Goal: Complete application form: Complete application form

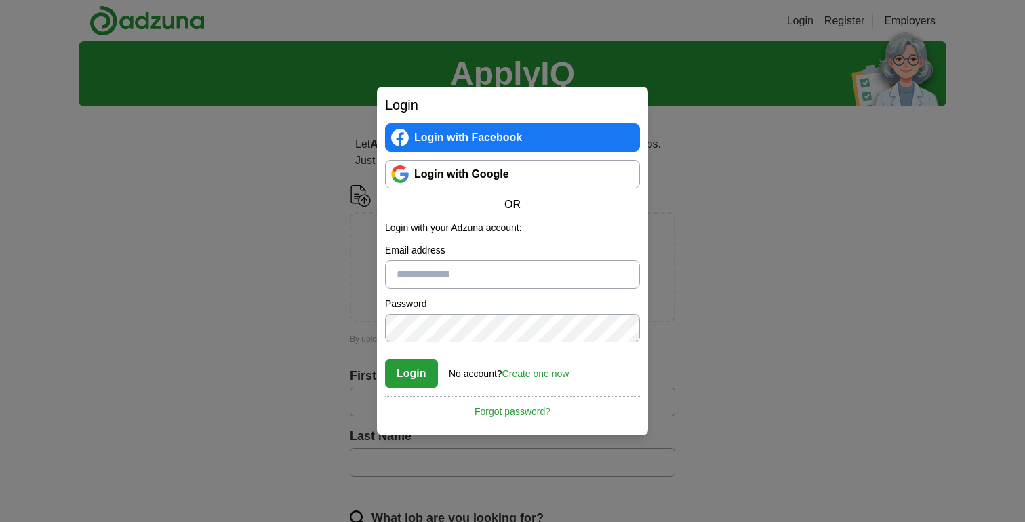
click at [481, 189] on div "Login with Facebook Login with Google OR" at bounding box center [512, 167] width 255 height 89
click at [506, 188] on link "Login with Google" at bounding box center [512, 174] width 255 height 28
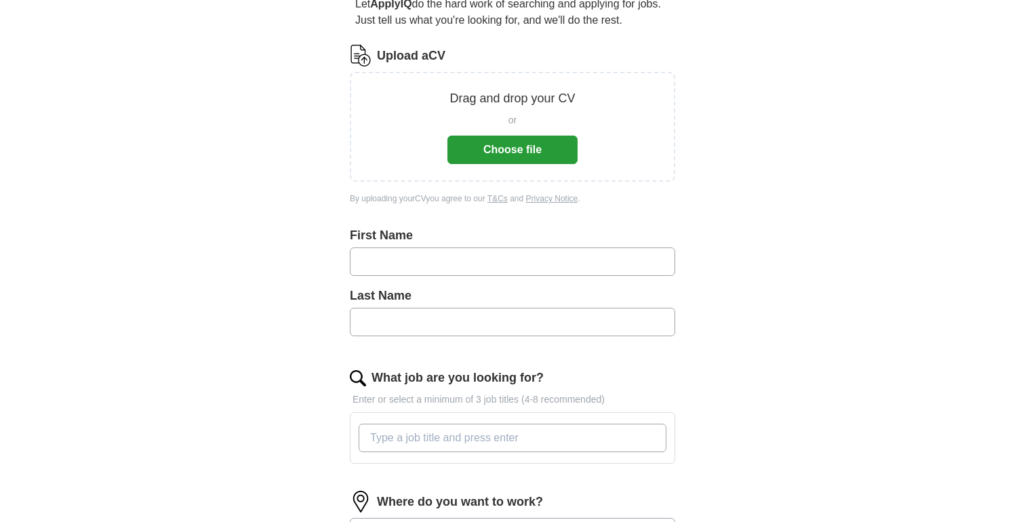
scroll to position [233, 0]
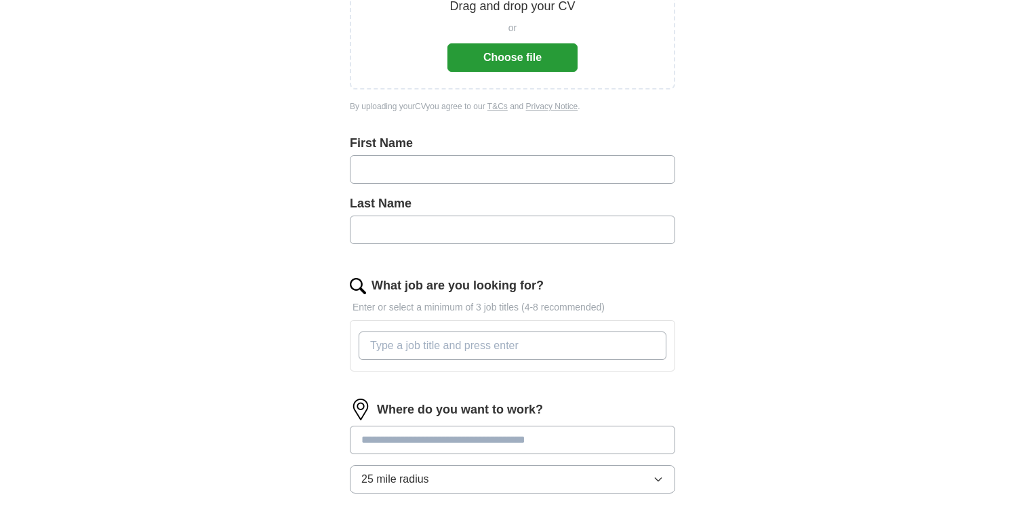
click at [534, 180] on input "text" at bounding box center [512, 169] width 325 height 28
type input "*******"
type input "**"
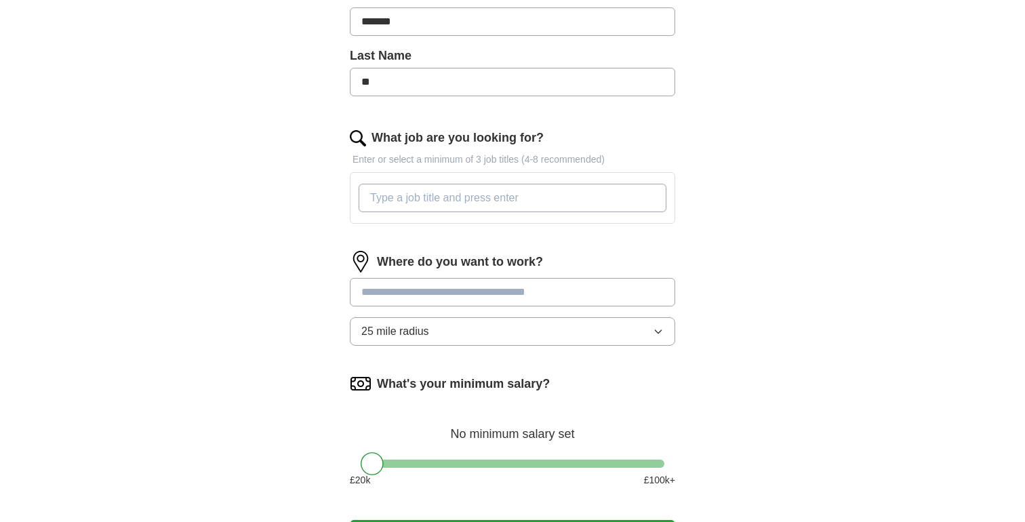
scroll to position [430, 0]
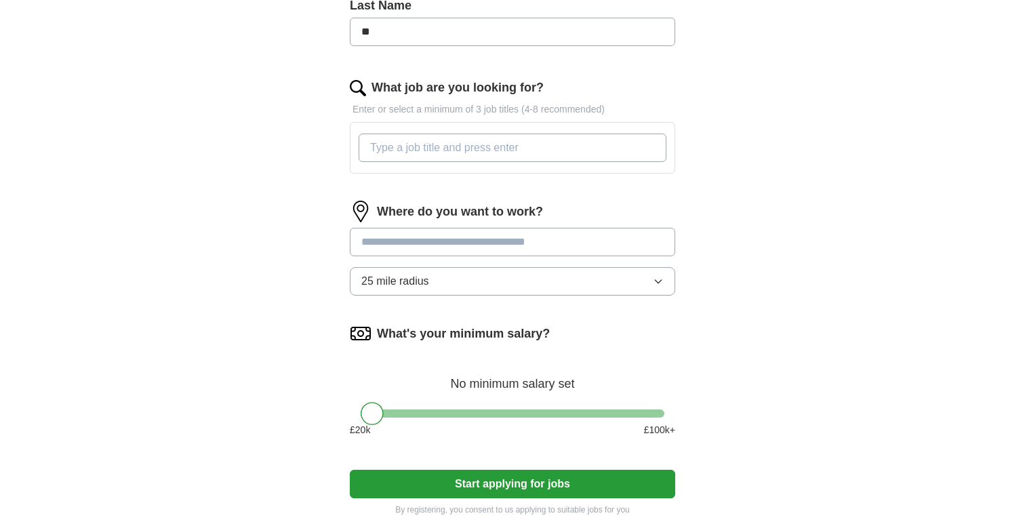
click at [458, 227] on div "Where do you want to work? 25 mile radius" at bounding box center [512, 254] width 325 height 106
click at [443, 161] on input "What job are you looking for?" at bounding box center [513, 148] width 308 height 28
type input "Software Engineer"
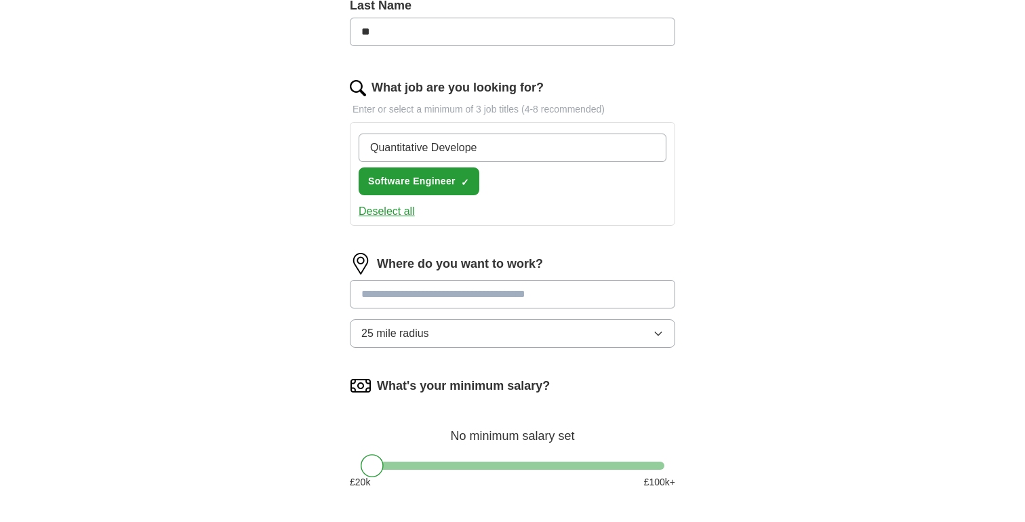
type input "Quantitative Developer"
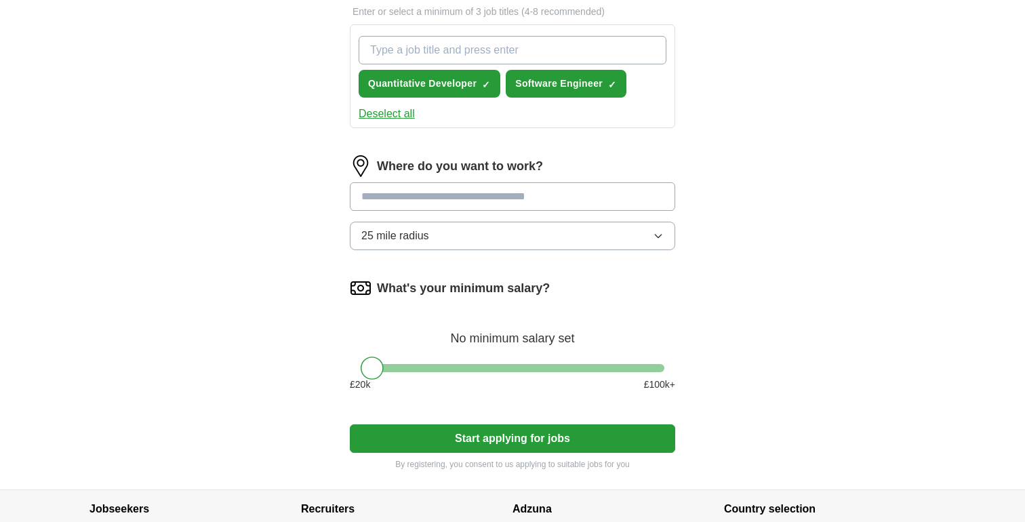
scroll to position [538, 0]
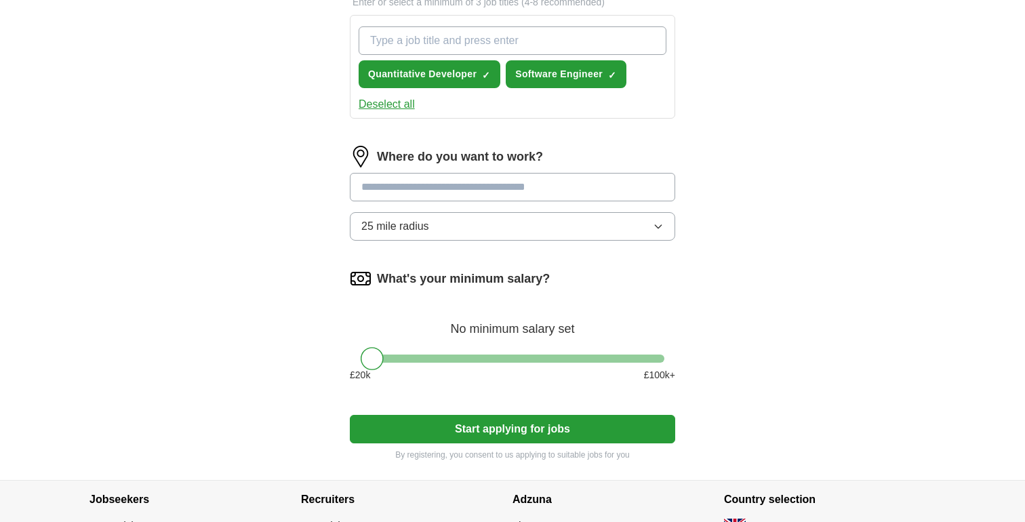
click at [473, 190] on input at bounding box center [512, 187] width 325 height 28
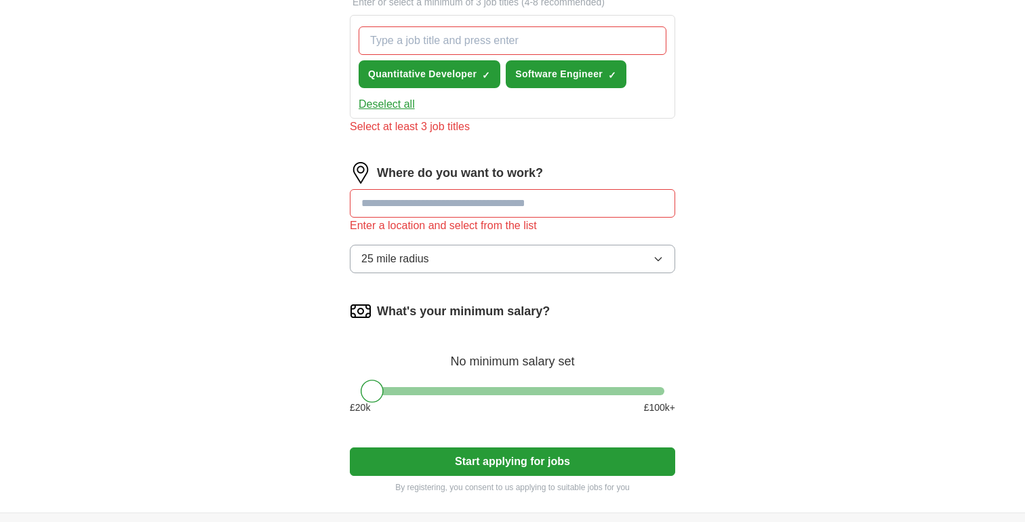
click at [331, 222] on div "Let ApplyIQ do the hard work of searching and applying for jobs. Just tell us w…" at bounding box center [513, 46] width 434 height 933
click at [441, 46] on input "What job are you looking for?" at bounding box center [513, 40] width 308 height 28
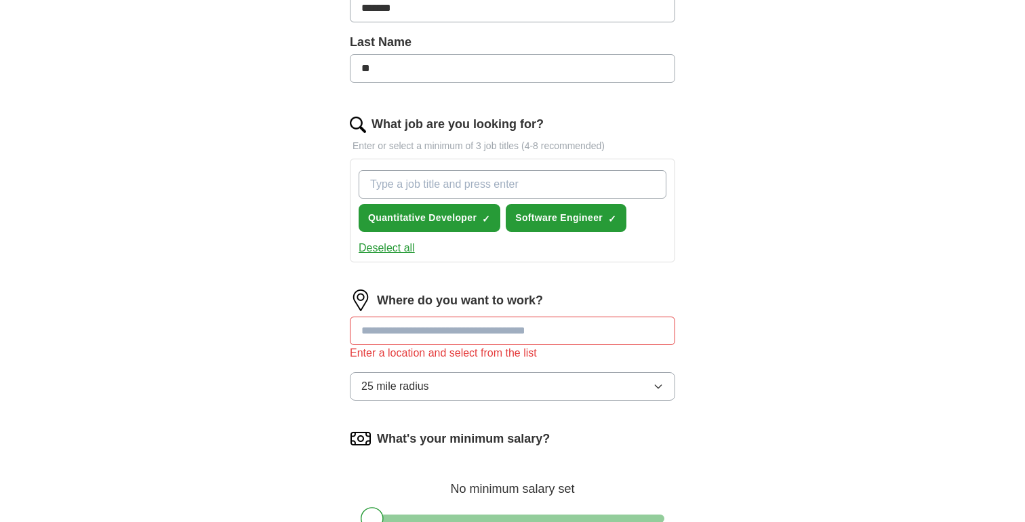
scroll to position [378, 0]
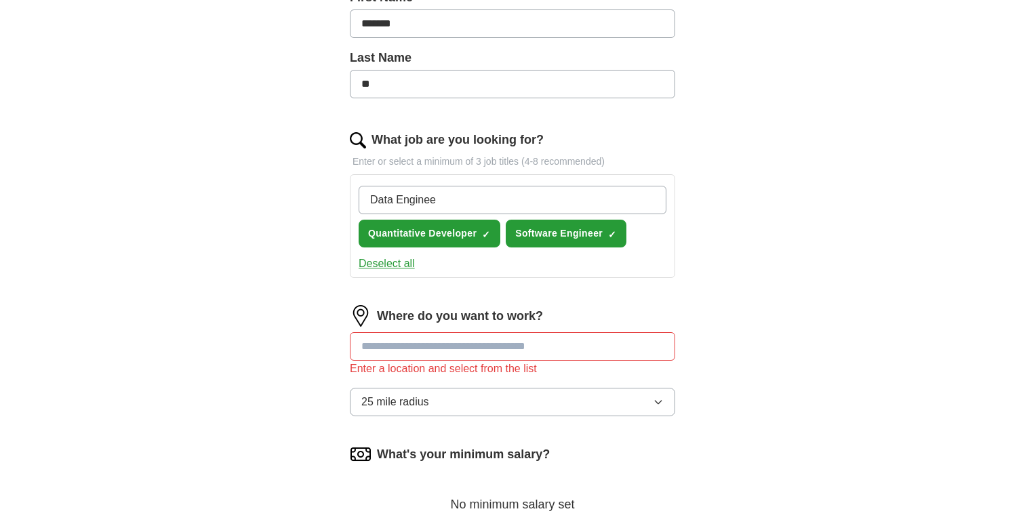
type input "Data Engineer"
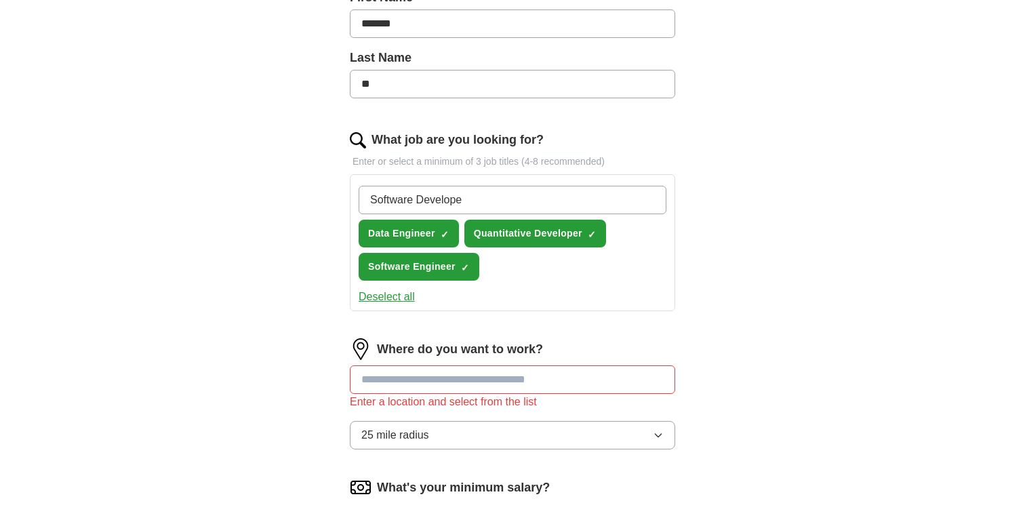
type input "Software Developer"
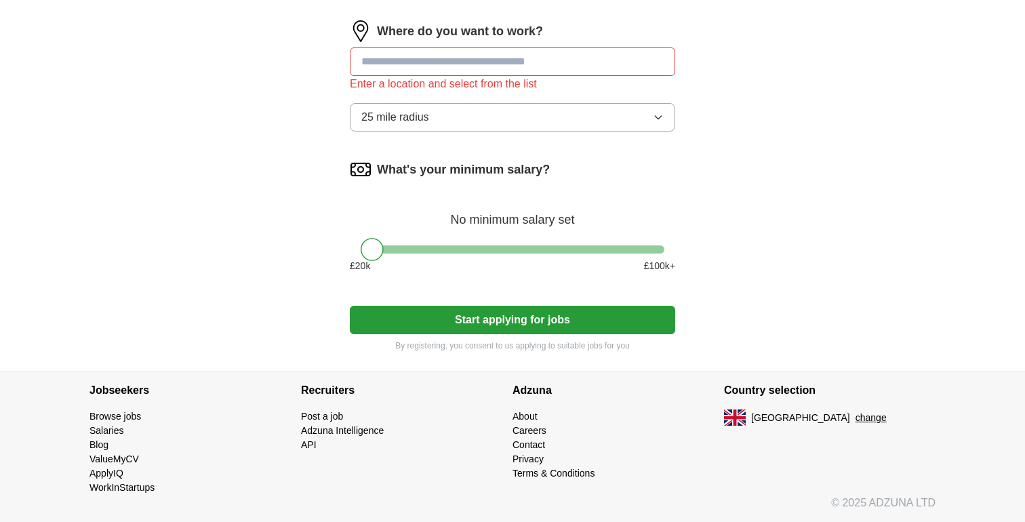
click at [470, 324] on button "Start applying for jobs" at bounding box center [512, 320] width 325 height 28
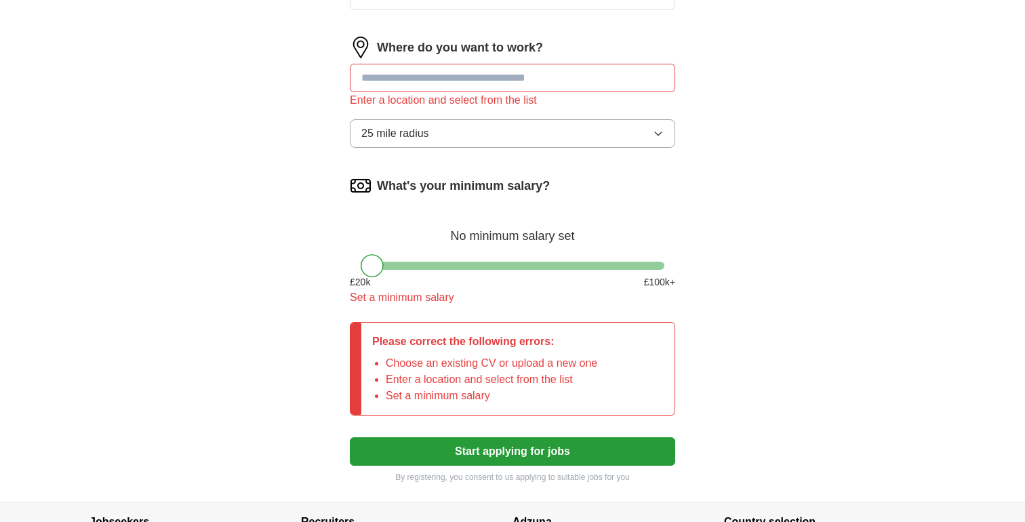
scroll to position [715, 0]
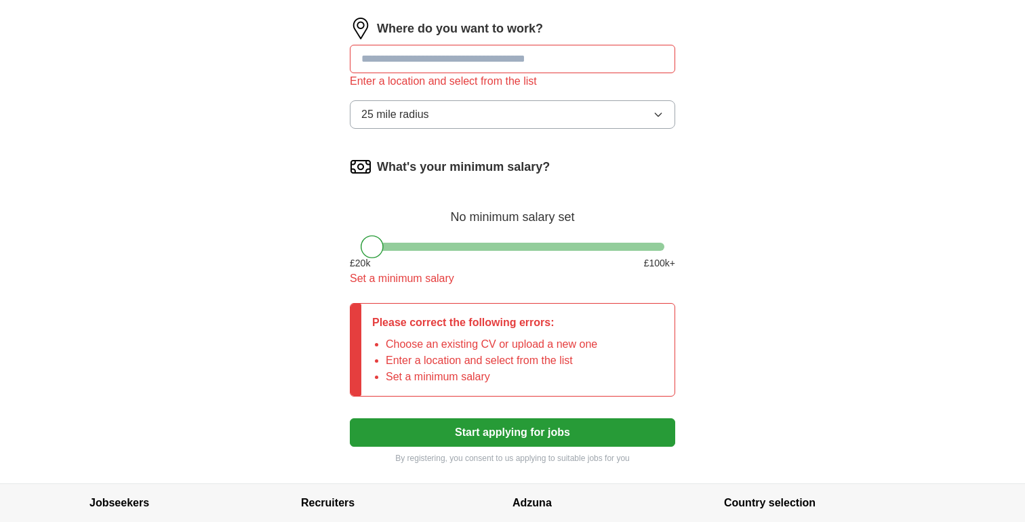
click at [424, 68] on input at bounding box center [512, 59] width 325 height 28
type input "******"
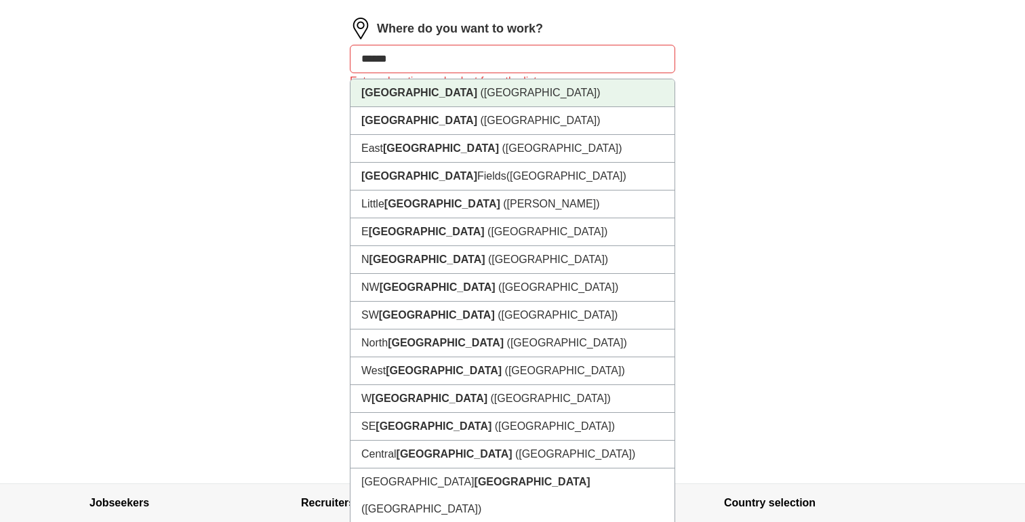
click at [424, 83] on li "[GEOGRAPHIC_DATA] ([GEOGRAPHIC_DATA])" at bounding box center [512, 93] width 324 height 28
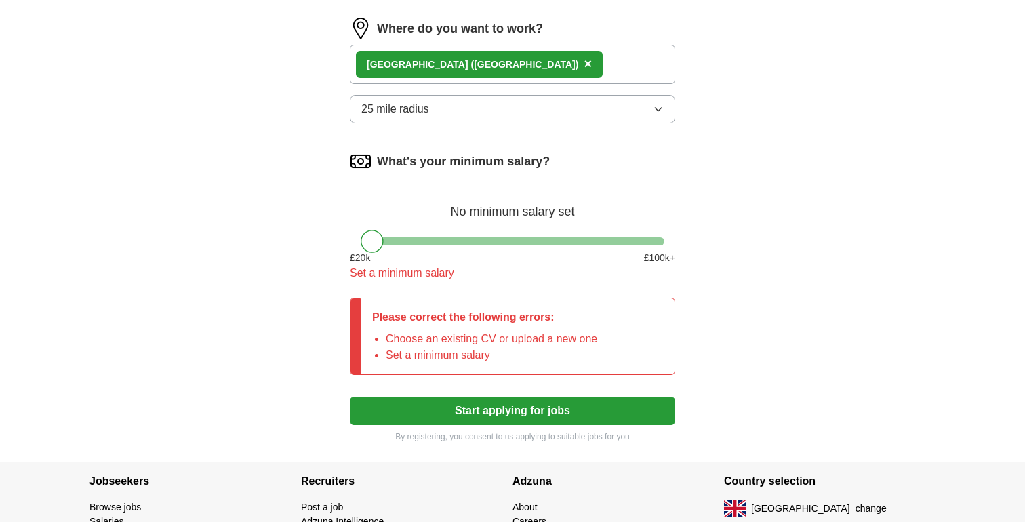
click at [496, 412] on button "Start applying for jobs" at bounding box center [512, 411] width 325 height 28
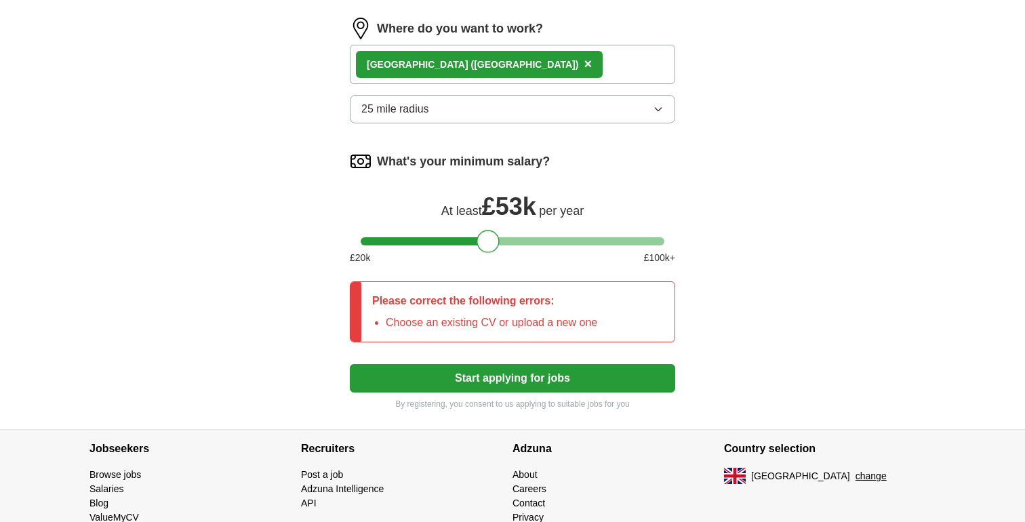
drag, startPoint x: 380, startPoint y: 237, endPoint x: 503, endPoint y: 249, distance: 123.3
click at [500, 249] on div at bounding box center [488, 241] width 23 height 23
drag, startPoint x: 496, startPoint y: 243, endPoint x: 620, endPoint y: 252, distance: 124.3
click at [621, 252] on div at bounding box center [621, 241] width 23 height 23
click at [620, 248] on div at bounding box center [618, 241] width 23 height 23
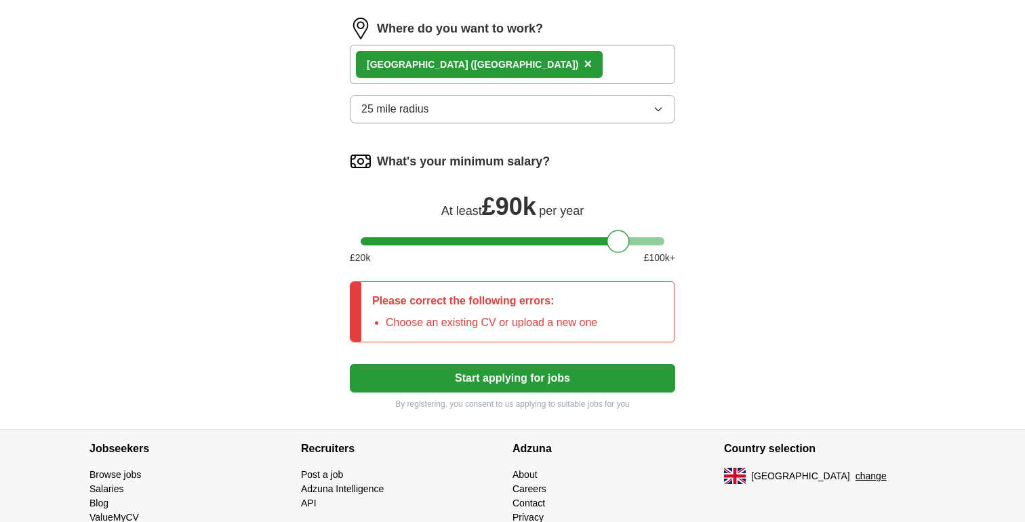
click at [535, 389] on button "Start applying for jobs" at bounding box center [512, 378] width 325 height 28
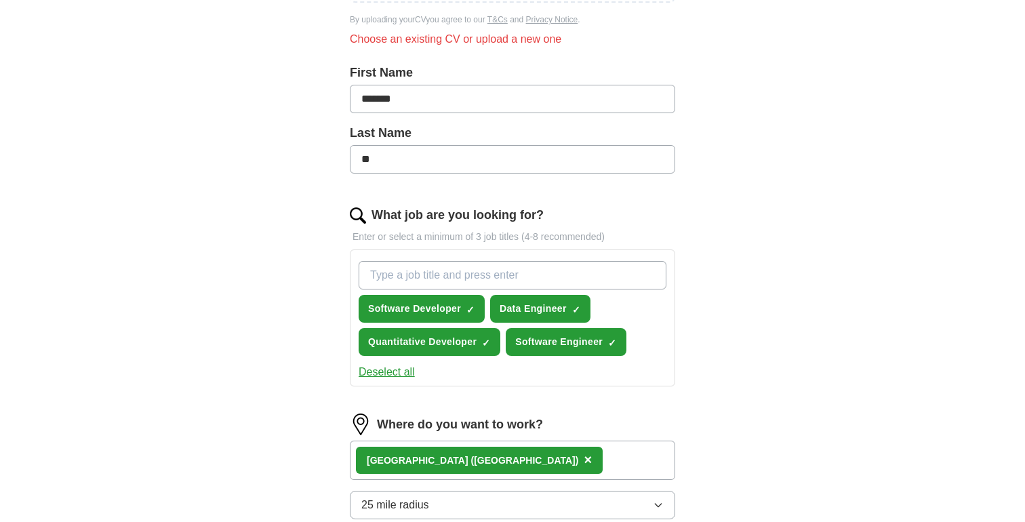
scroll to position [241, 0]
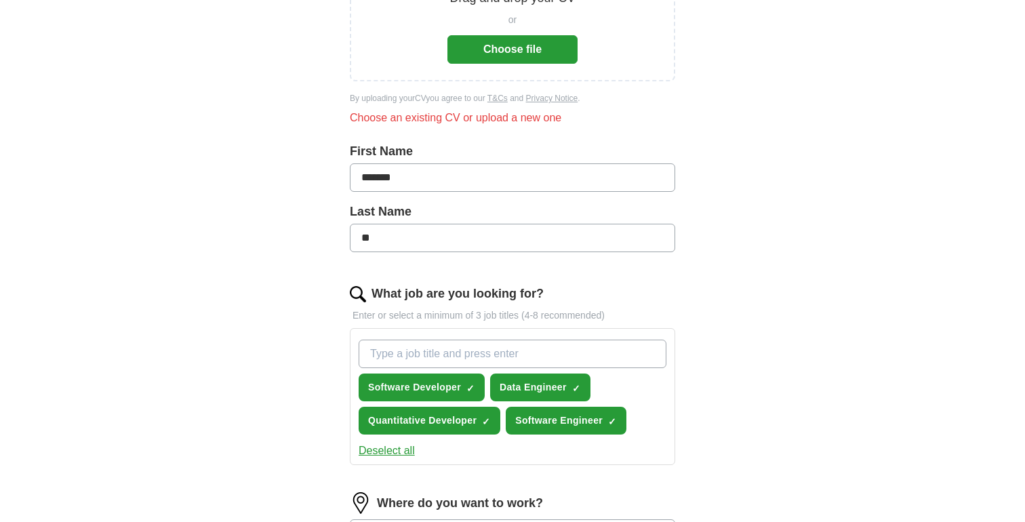
click at [500, 46] on button "Choose file" at bounding box center [512, 49] width 130 height 28
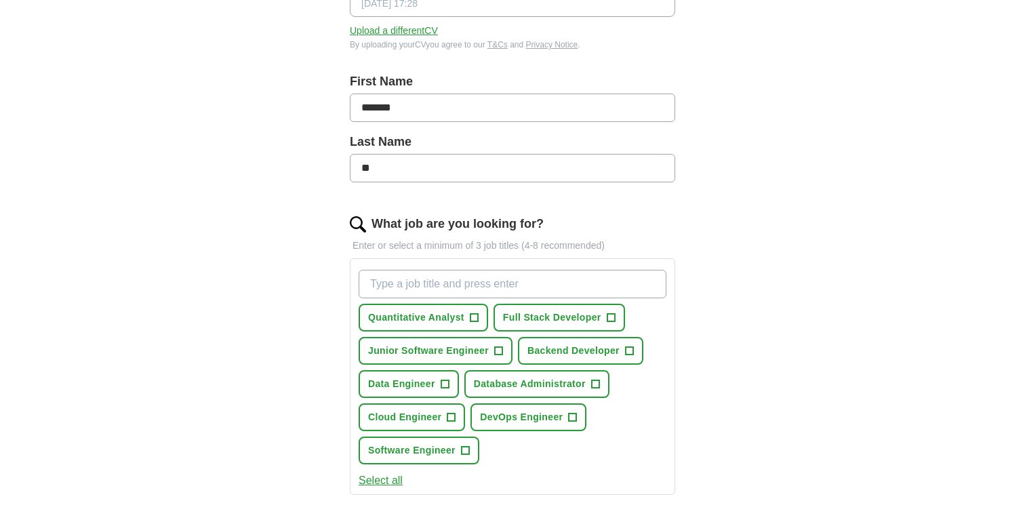
click at [463, 286] on input "What job are you looking for?" at bounding box center [513, 284] width 308 height 28
click at [534, 321] on span "Full Stack Developer" at bounding box center [552, 317] width 98 height 14
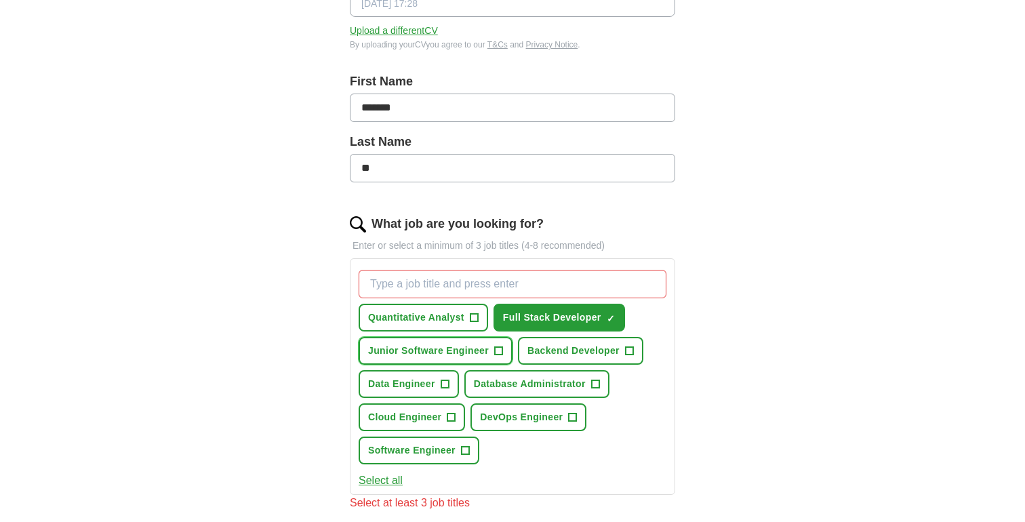
click at [466, 357] on span "Junior Software Engineer" at bounding box center [428, 351] width 121 height 14
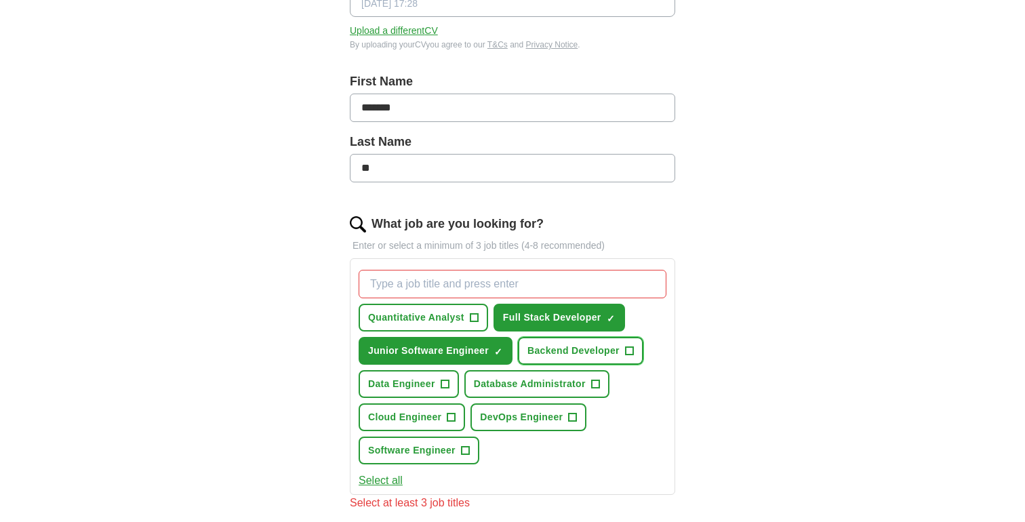
click at [587, 357] on span "Backend Developer" at bounding box center [573, 351] width 92 height 14
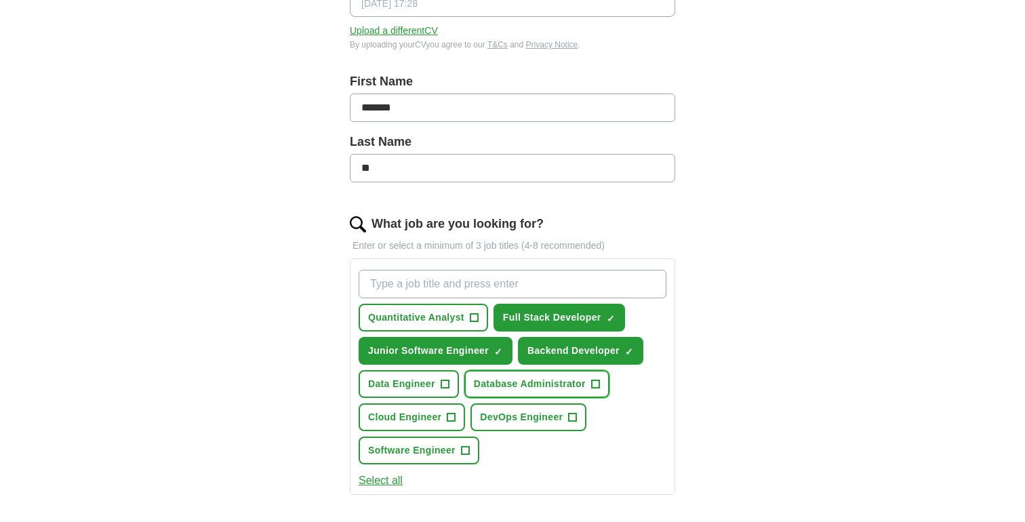
click at [562, 386] on span "Database Administrator" at bounding box center [530, 384] width 112 height 14
click at [544, 412] on span "DevOps Engineer" at bounding box center [521, 417] width 83 height 14
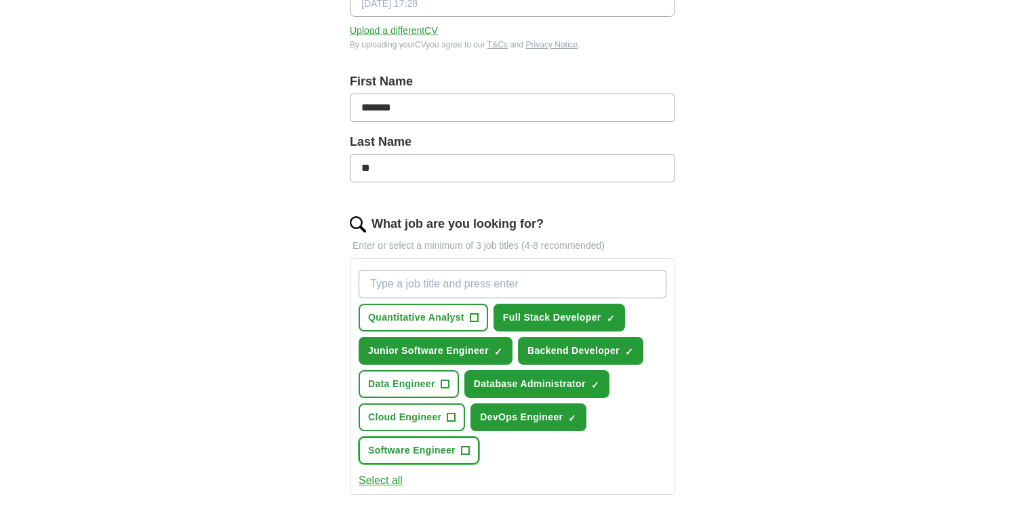
click at [437, 447] on span "Software Engineer" at bounding box center [411, 450] width 87 height 14
click at [432, 427] on button "Cloud Engineer +" at bounding box center [412, 417] width 106 height 28
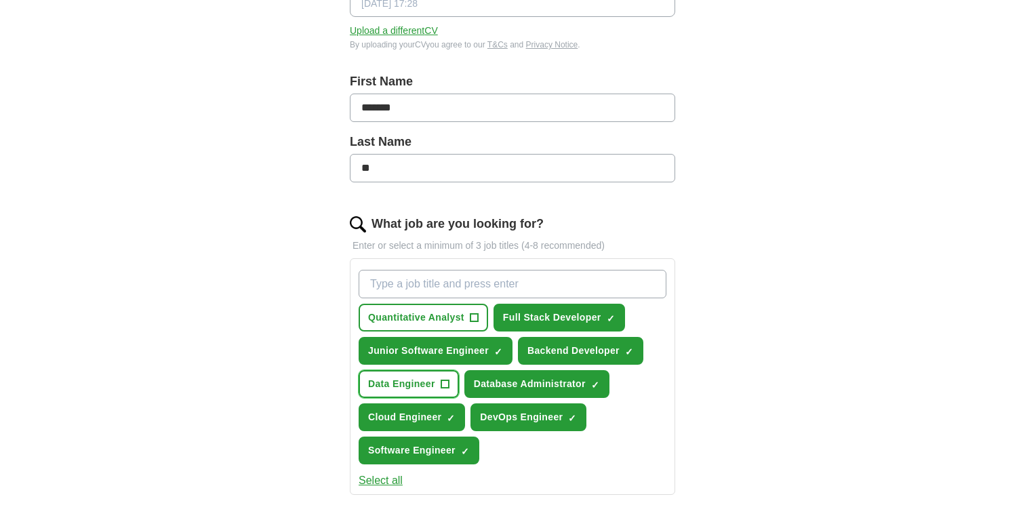
click at [418, 391] on span "Data Engineer" at bounding box center [401, 384] width 67 height 14
click at [427, 308] on button "Quantitative Analyst +" at bounding box center [423, 318] width 129 height 28
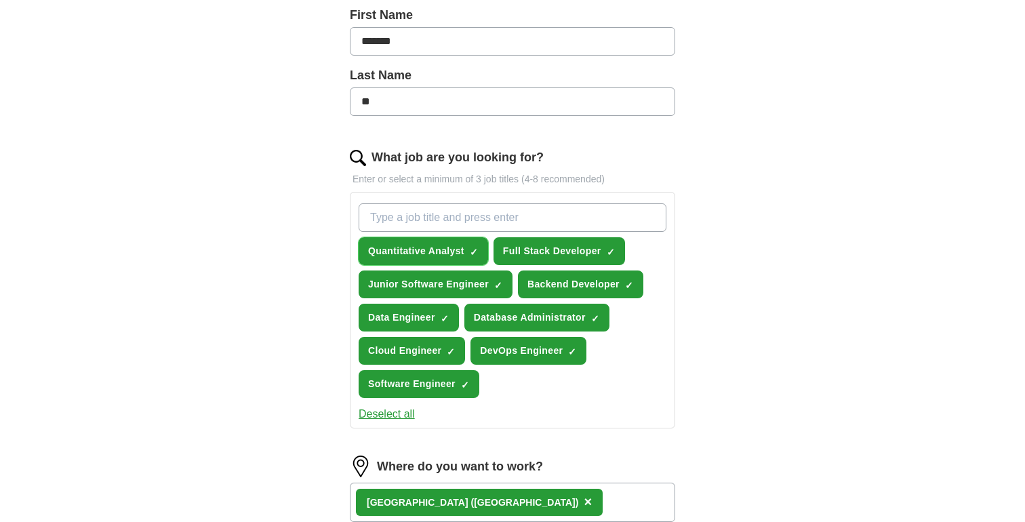
scroll to position [313, 0]
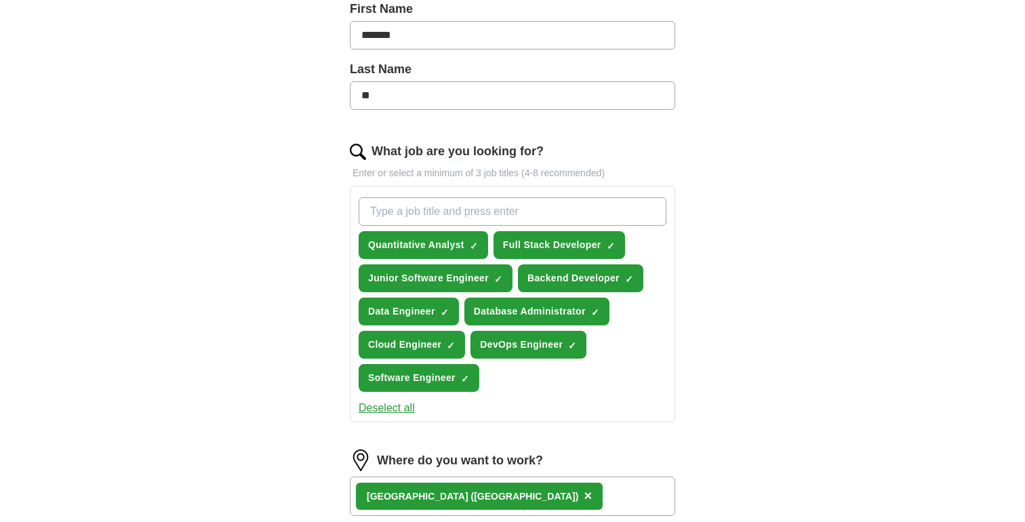
click at [458, 222] on input "What job are you looking for?" at bounding box center [513, 211] width 308 height 28
type input "Quantitative Developer"
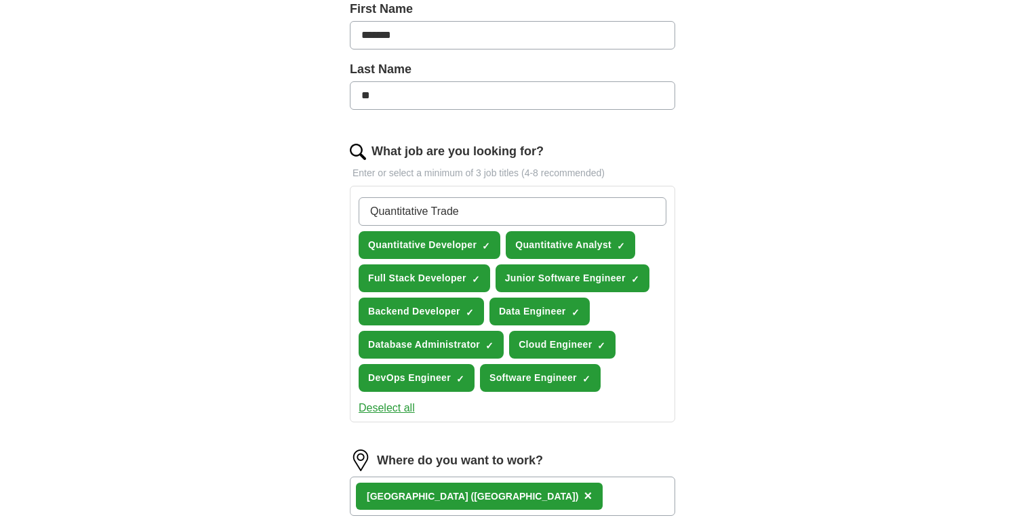
type input "Quantitative Trader"
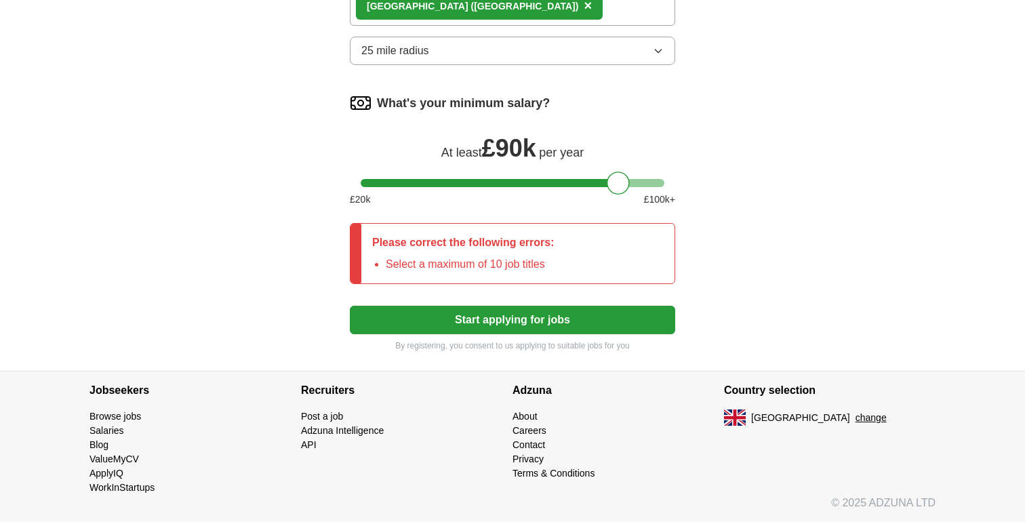
scroll to position [853, 0]
click at [466, 313] on button "Start applying for jobs" at bounding box center [512, 320] width 325 height 28
click at [466, 327] on button "Start applying for jobs" at bounding box center [512, 320] width 325 height 28
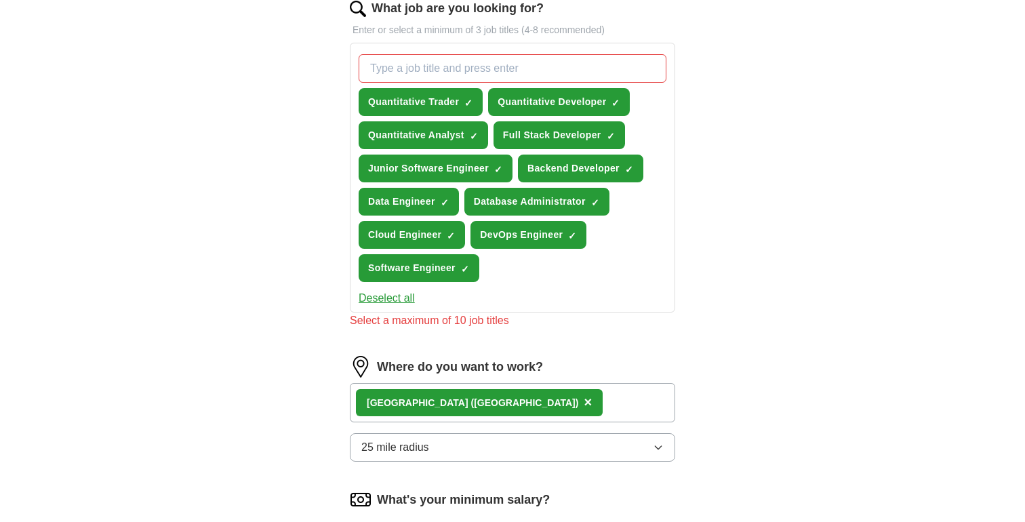
scroll to position [440, 0]
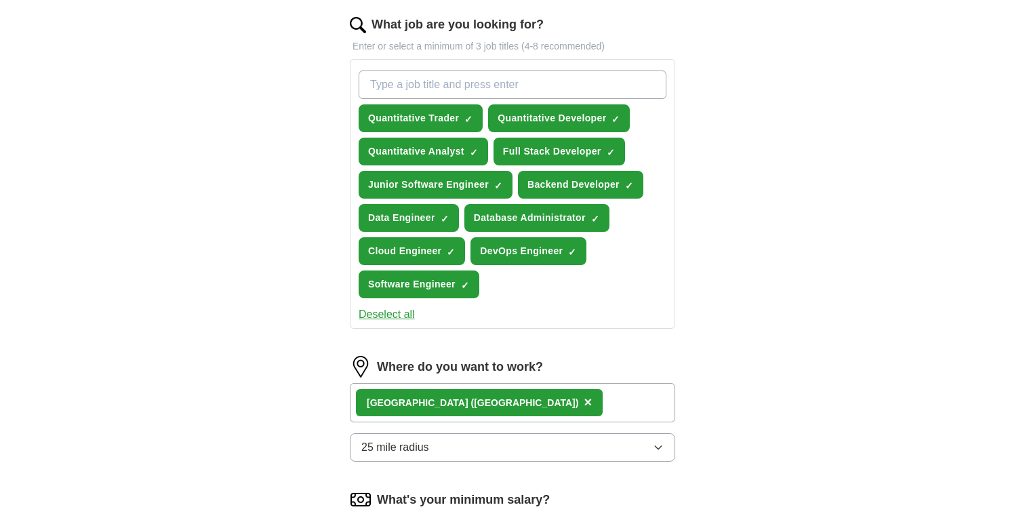
click at [452, 81] on input "What job are you looking for?" at bounding box center [513, 85] width 308 height 28
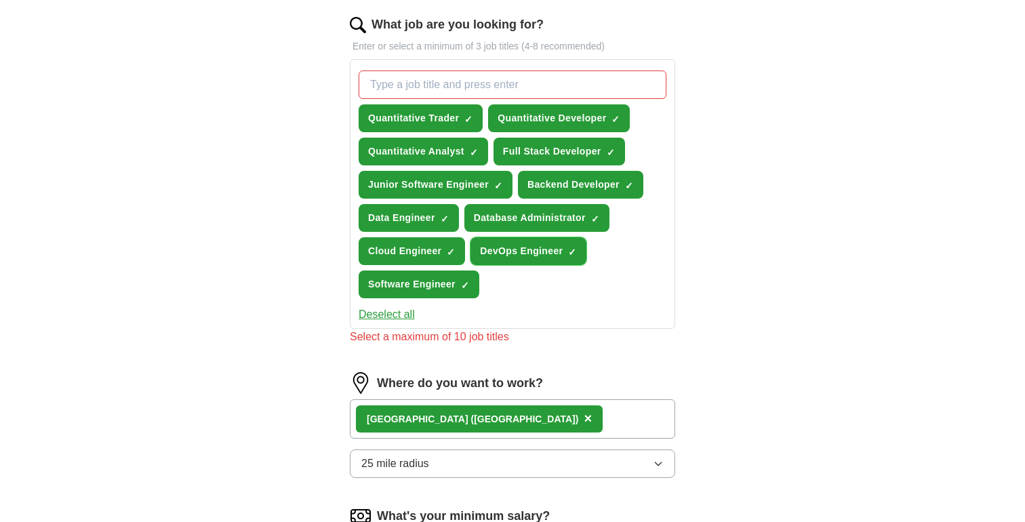
click at [0, 0] on span "×" at bounding box center [0, 0] width 0 height 0
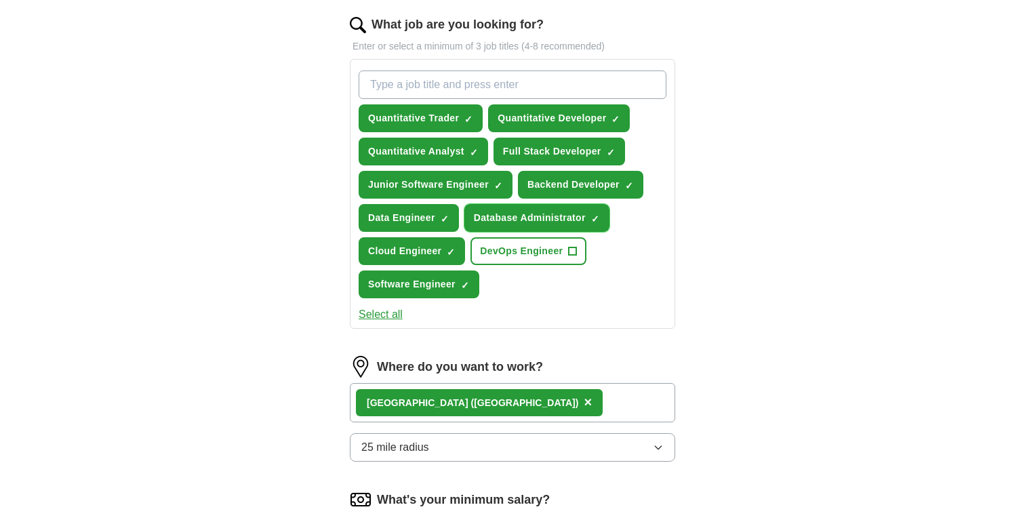
click at [0, 0] on span "×" at bounding box center [0, 0] width 0 height 0
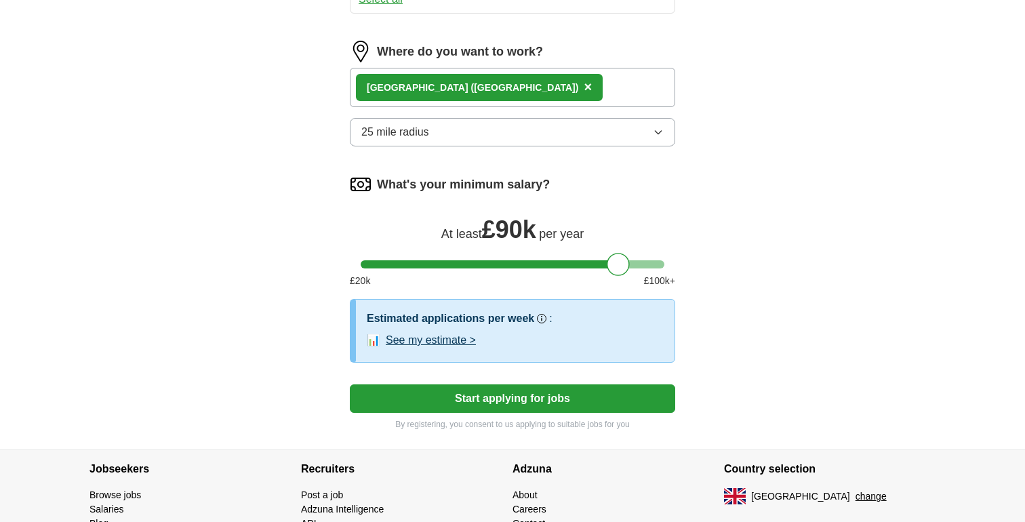
scroll to position [765, 0]
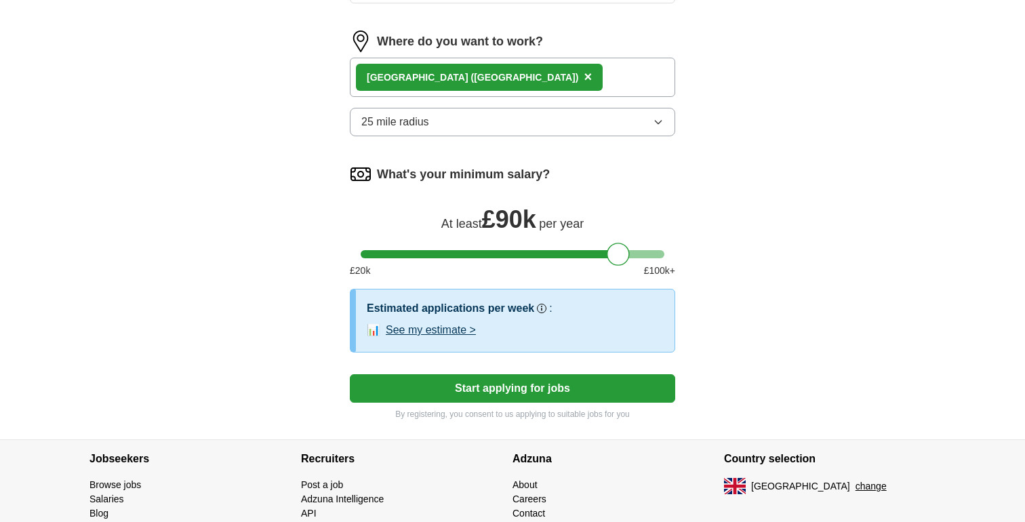
click at [483, 395] on button "Start applying for jobs" at bounding box center [512, 388] width 325 height 28
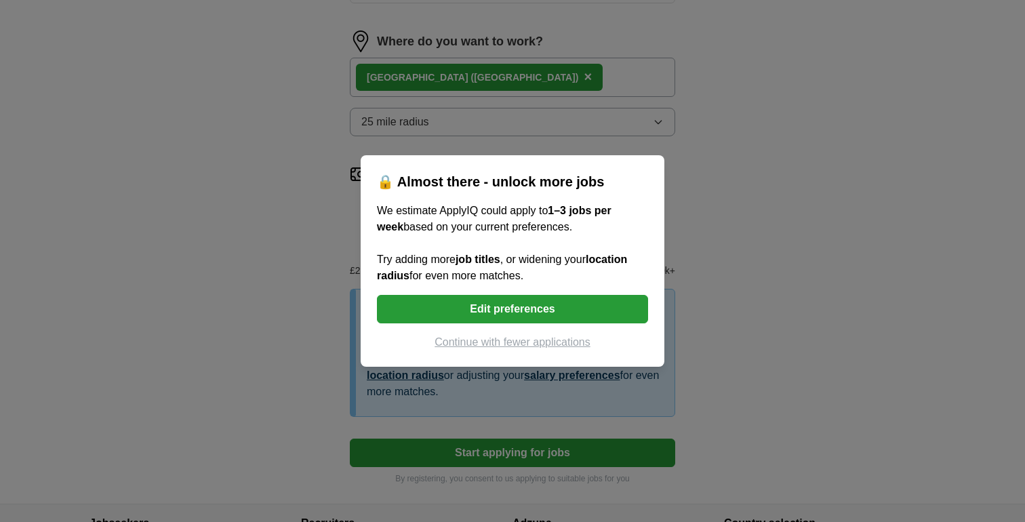
click at [523, 339] on button "Continue with fewer applications" at bounding box center [512, 342] width 271 height 16
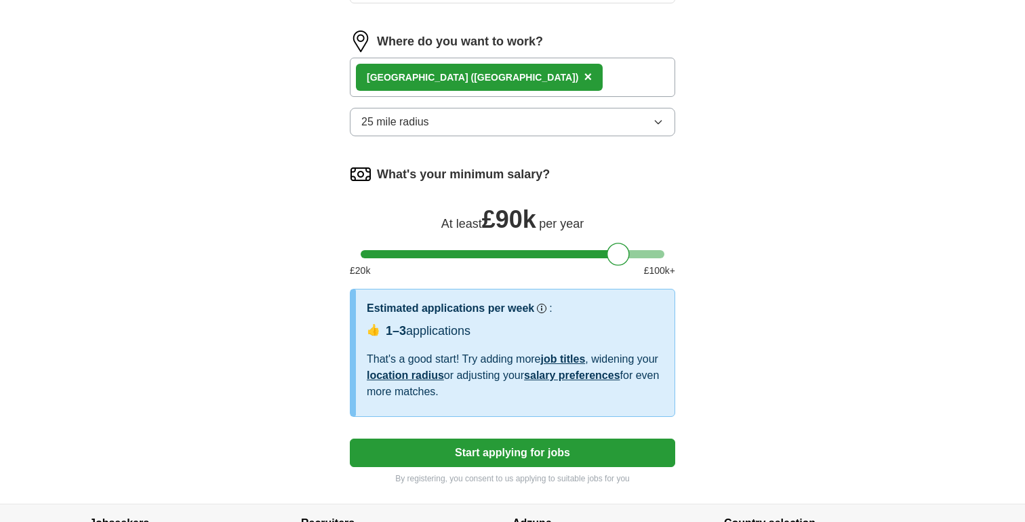
select select "**"
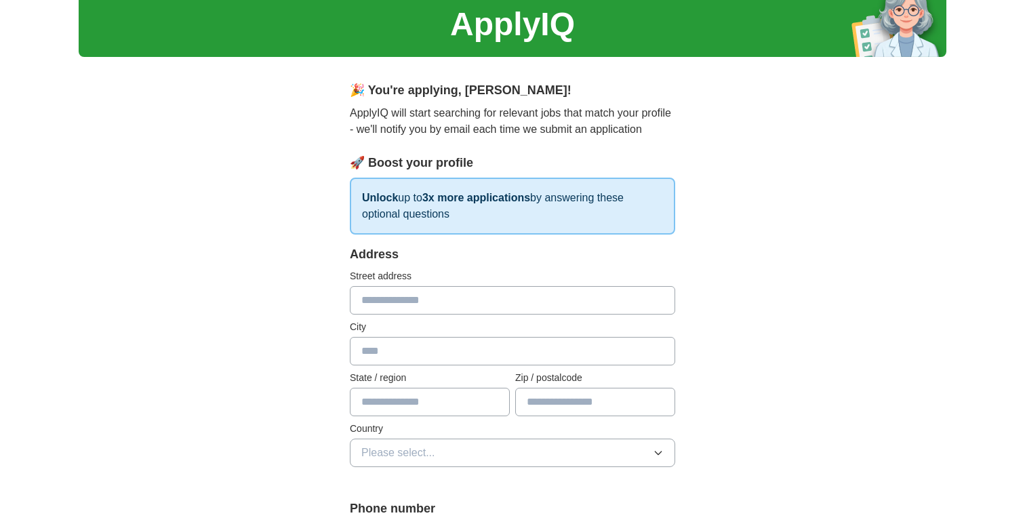
scroll to position [0, 0]
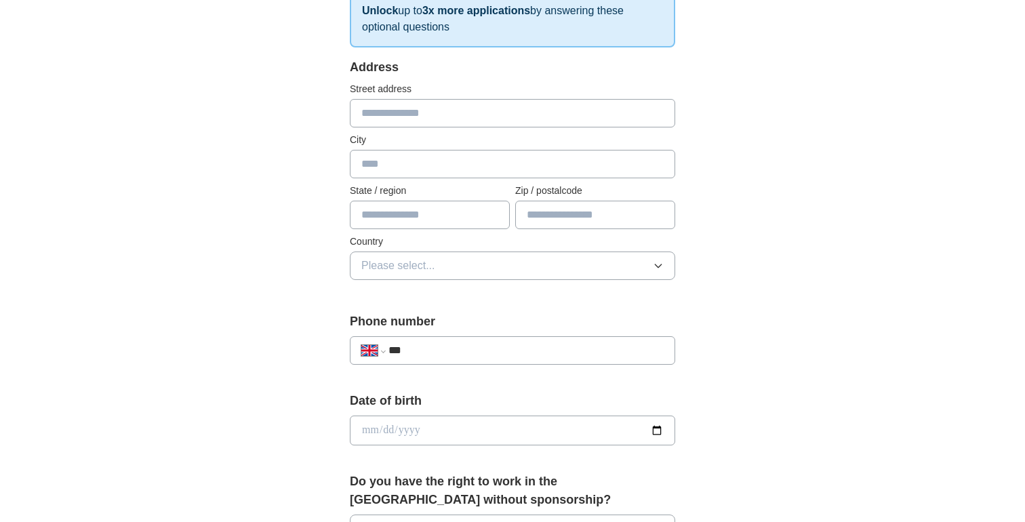
scroll to position [115, 0]
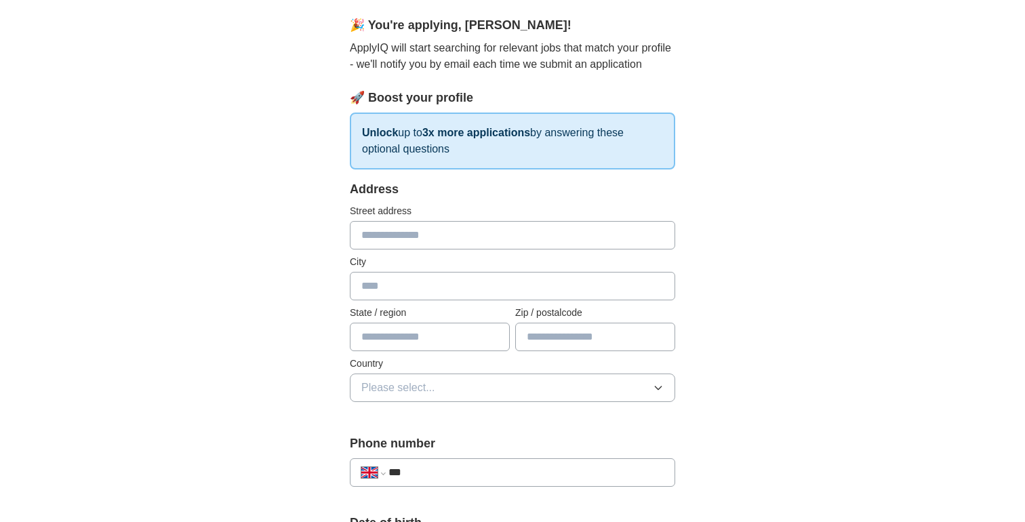
click at [561, 233] on input "text" at bounding box center [512, 235] width 325 height 28
type input "**********"
type input "******"
type input "**********"
type input "*******"
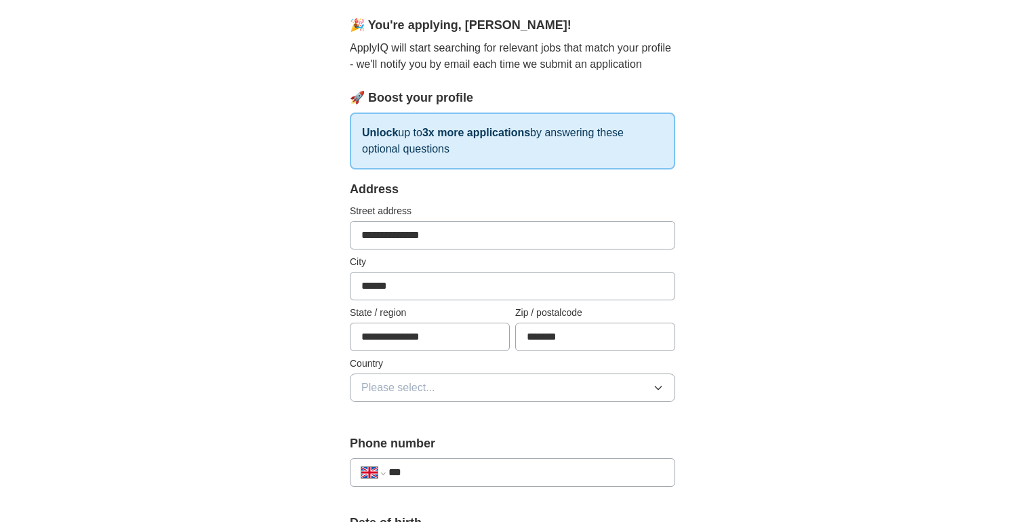
click at [435, 405] on div "**********" at bounding box center [512, 299] width 325 height 238
click at [443, 393] on button "Please select..." at bounding box center [512, 388] width 325 height 28
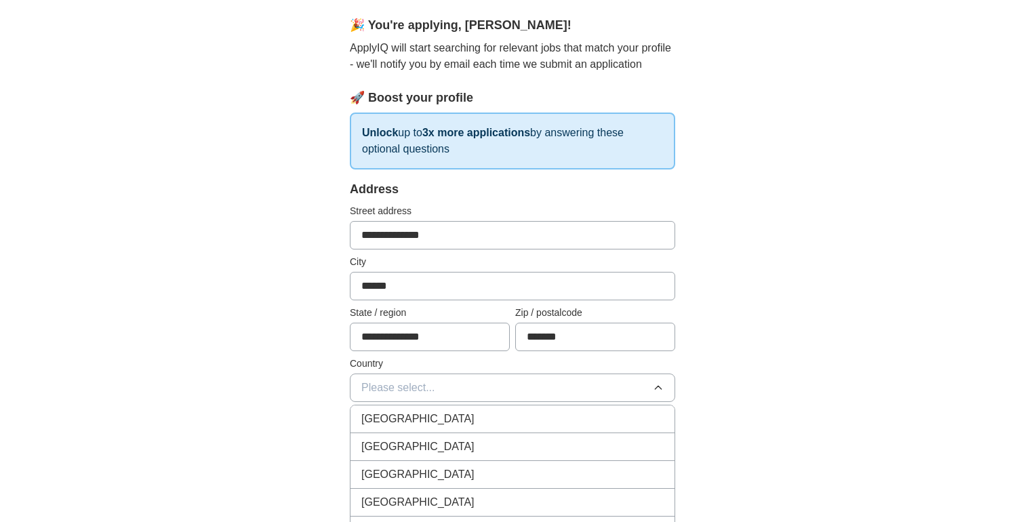
click at [434, 418] on span "[GEOGRAPHIC_DATA]" at bounding box center [417, 419] width 113 height 16
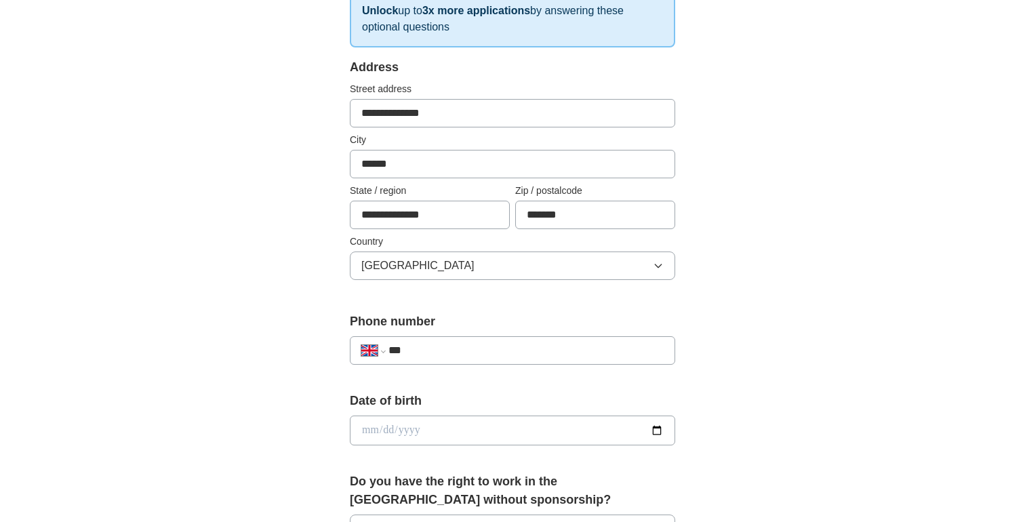
scroll to position [311, 0]
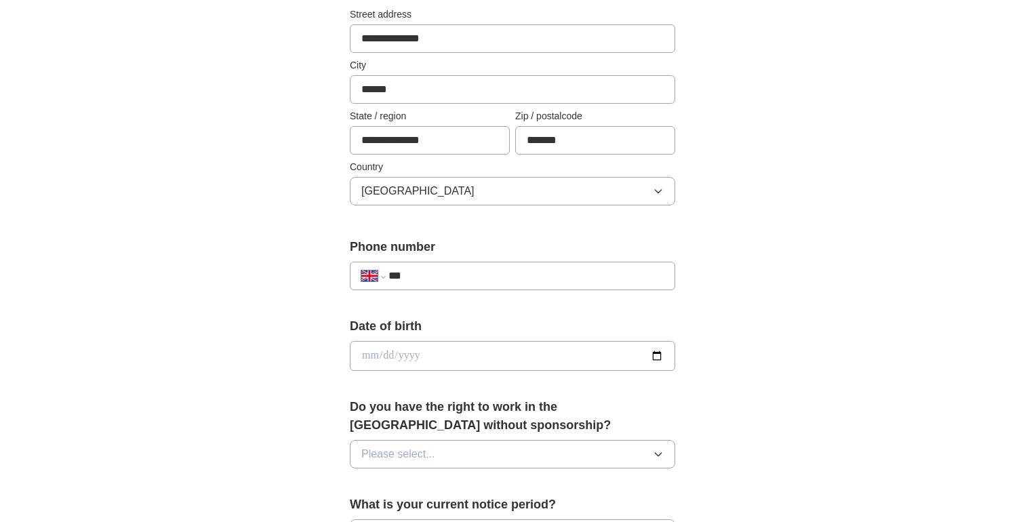
click at [473, 271] on input "***" at bounding box center [525, 276] width 275 height 16
click at [365, 273] on select "**********" at bounding box center [372, 276] width 23 height 16
select select "**"
click at [361, 268] on select "**********" at bounding box center [372, 276] width 23 height 16
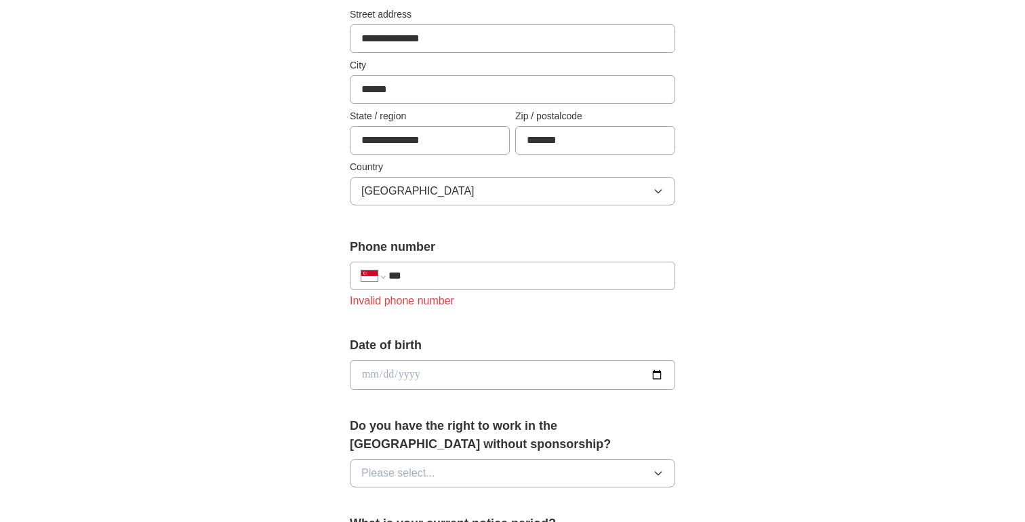
click at [513, 273] on input "***" at bounding box center [525, 276] width 275 height 16
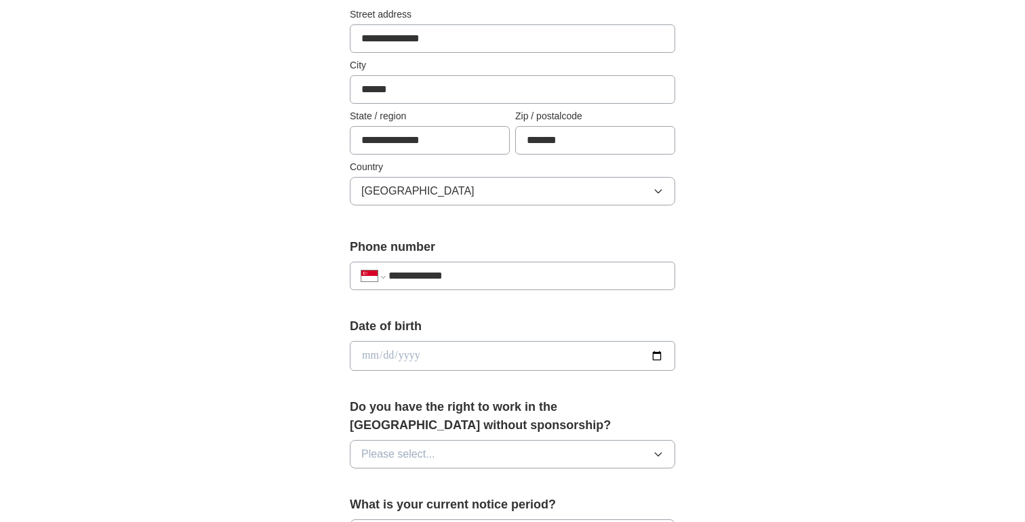
type input "**********"
click at [387, 357] on input "date" at bounding box center [512, 356] width 325 height 30
click at [359, 355] on input "date" at bounding box center [512, 356] width 325 height 30
click at [367, 359] on input "date" at bounding box center [512, 356] width 325 height 30
type input "**********"
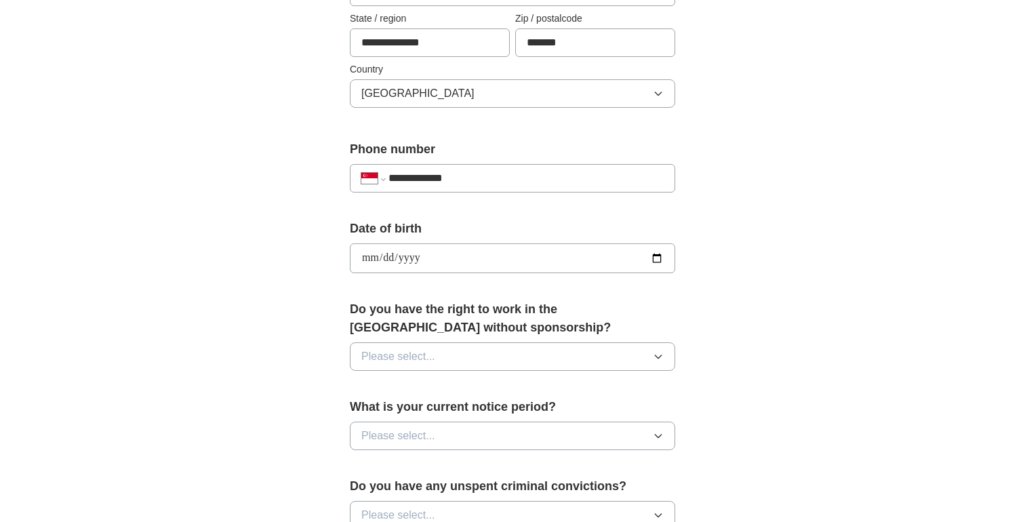
scroll to position [439, 0]
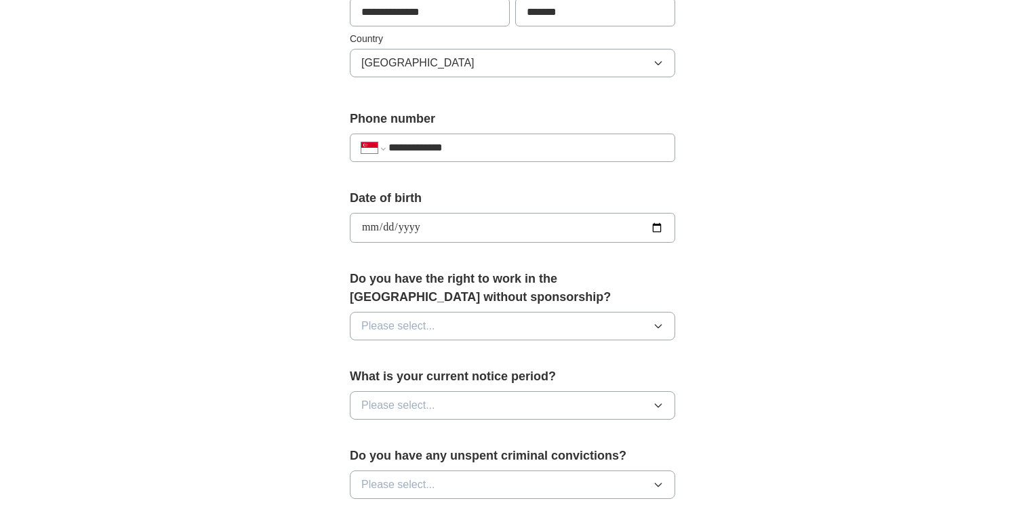
click at [405, 319] on span "Please select..." at bounding box center [398, 326] width 74 height 16
click at [388, 381] on div "No" at bounding box center [512, 385] width 302 height 16
click at [426, 409] on span "Please select..." at bounding box center [398, 405] width 74 height 16
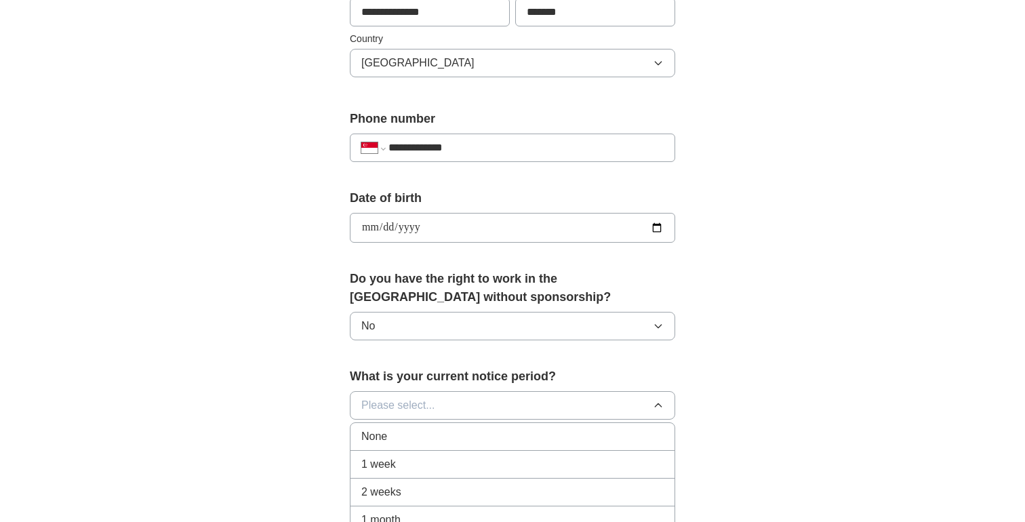
click at [418, 441] on div "None" at bounding box center [512, 436] width 302 height 16
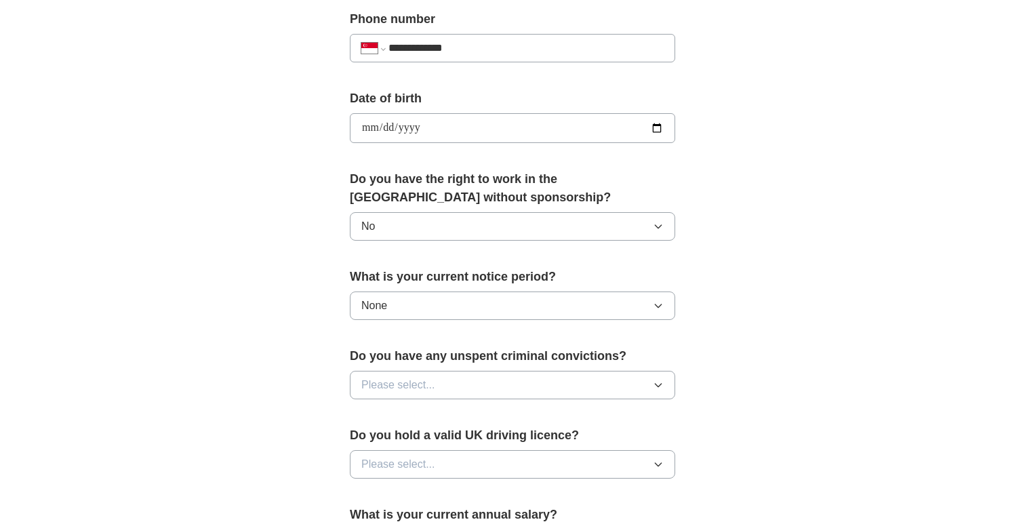
scroll to position [620, 0]
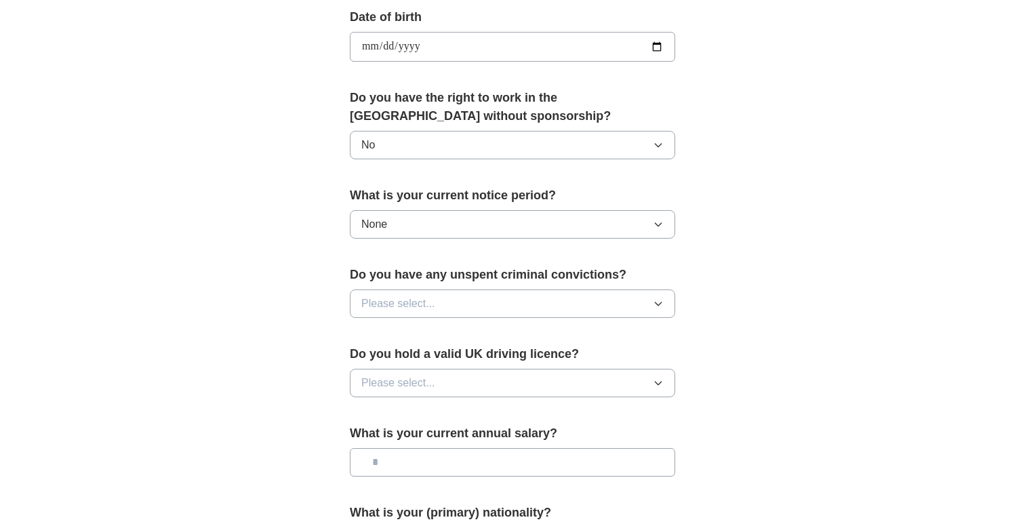
click at [439, 307] on button "Please select..." at bounding box center [512, 303] width 325 height 28
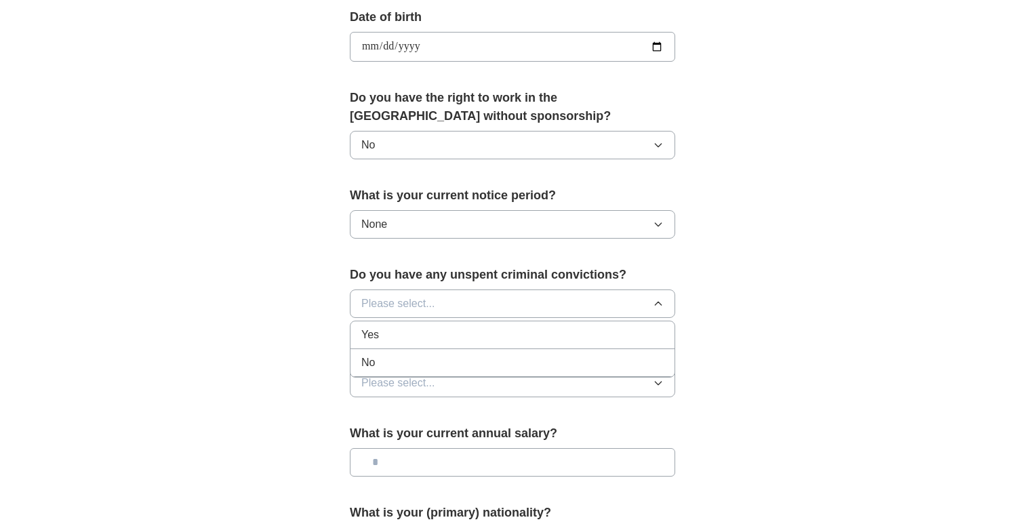
click at [416, 359] on div "No" at bounding box center [512, 363] width 302 height 16
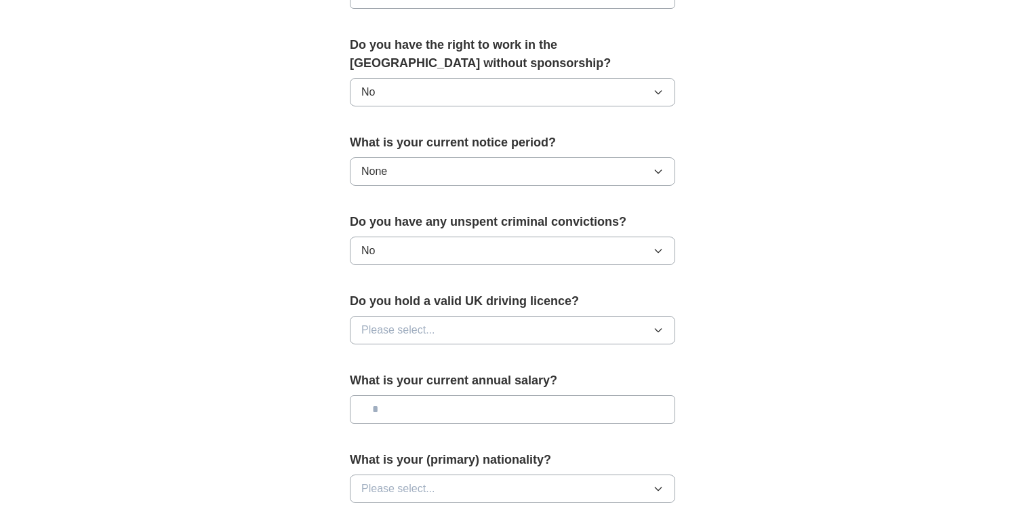
scroll to position [686, 0]
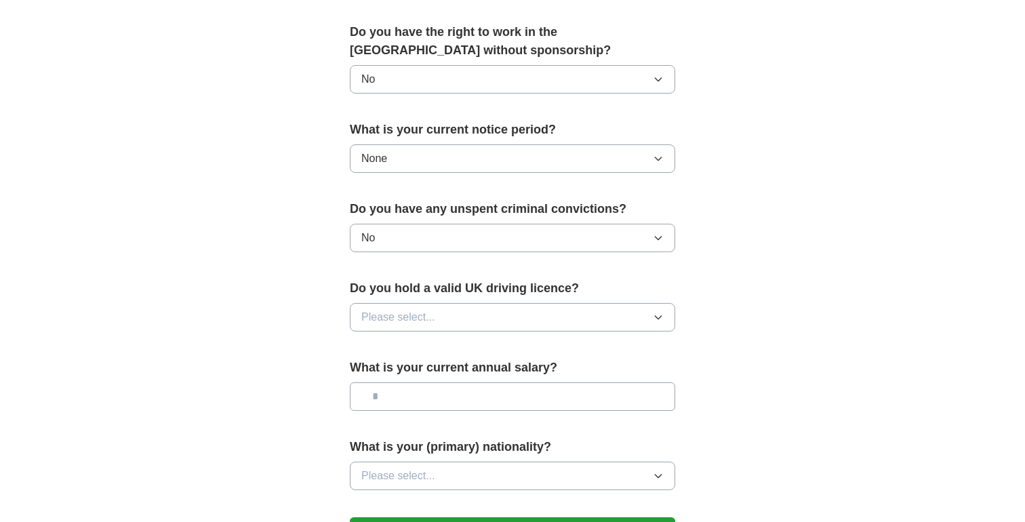
click at [456, 322] on button "Please select..." at bounding box center [512, 317] width 325 height 28
click at [456, 321] on button "Please select..." at bounding box center [512, 317] width 325 height 28
click at [407, 319] on span "Please select..." at bounding box center [398, 317] width 74 height 16
click at [404, 344] on div "Yes" at bounding box center [512, 348] width 302 height 16
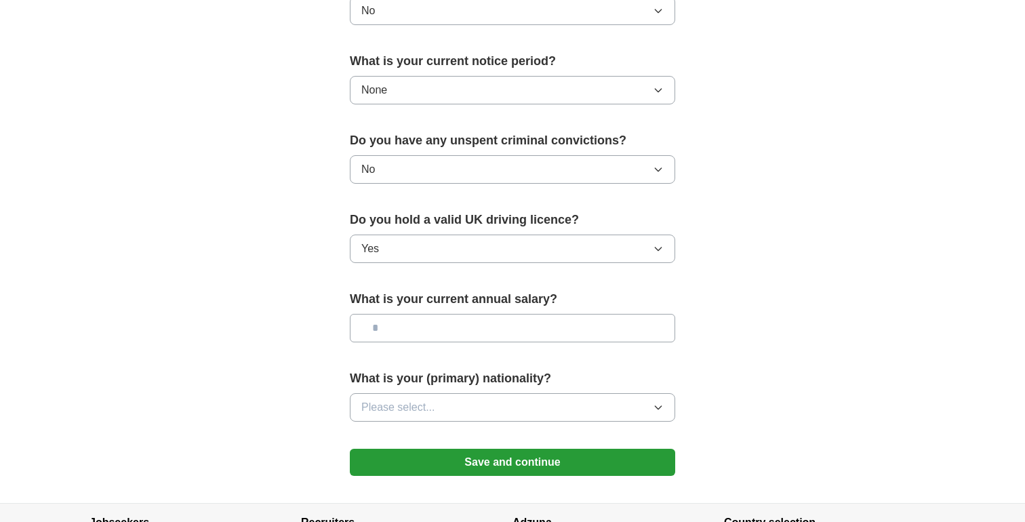
scroll to position [752, 0]
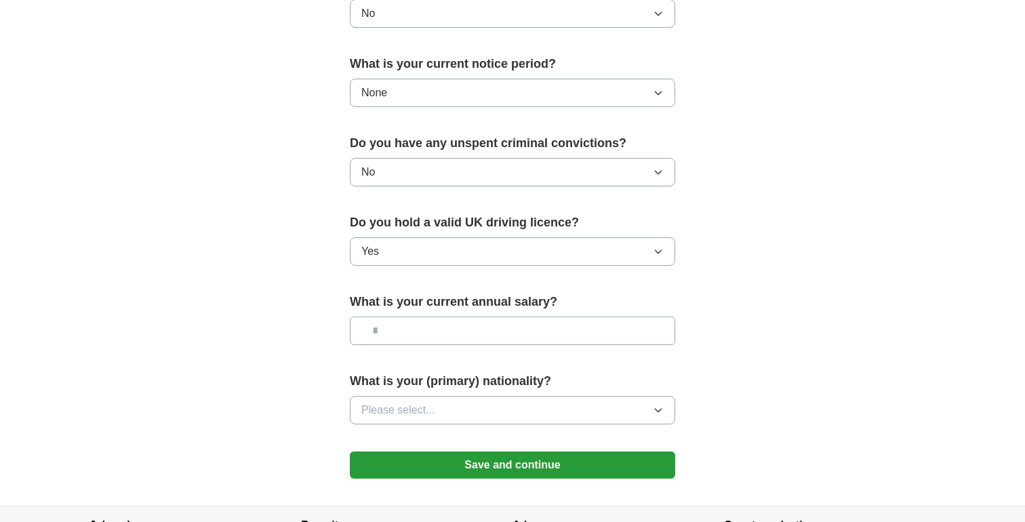
click at [418, 334] on input "text" at bounding box center [512, 331] width 325 height 28
click at [438, 338] on input "text" at bounding box center [512, 331] width 325 height 28
type input "********"
click at [445, 422] on button "Please select..." at bounding box center [512, 410] width 325 height 28
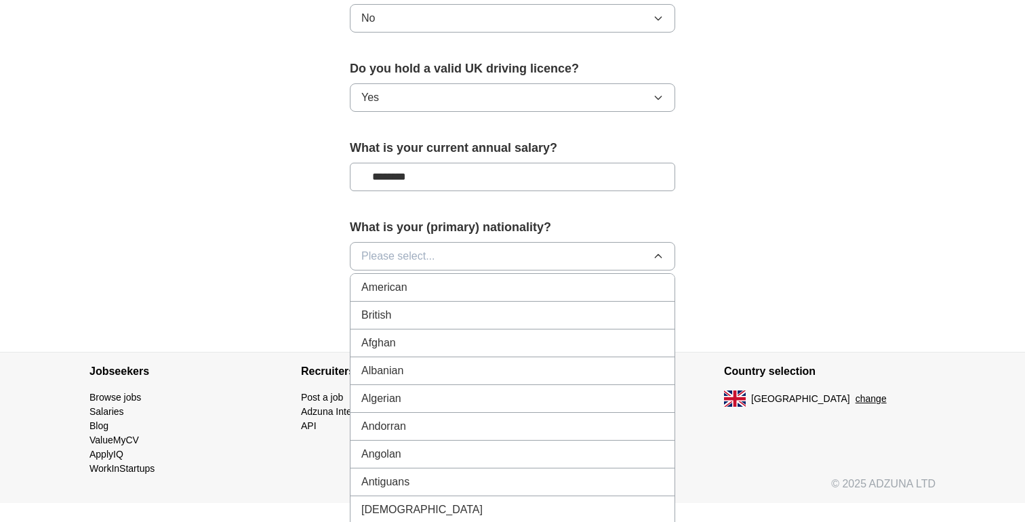
scroll to position [887, 0]
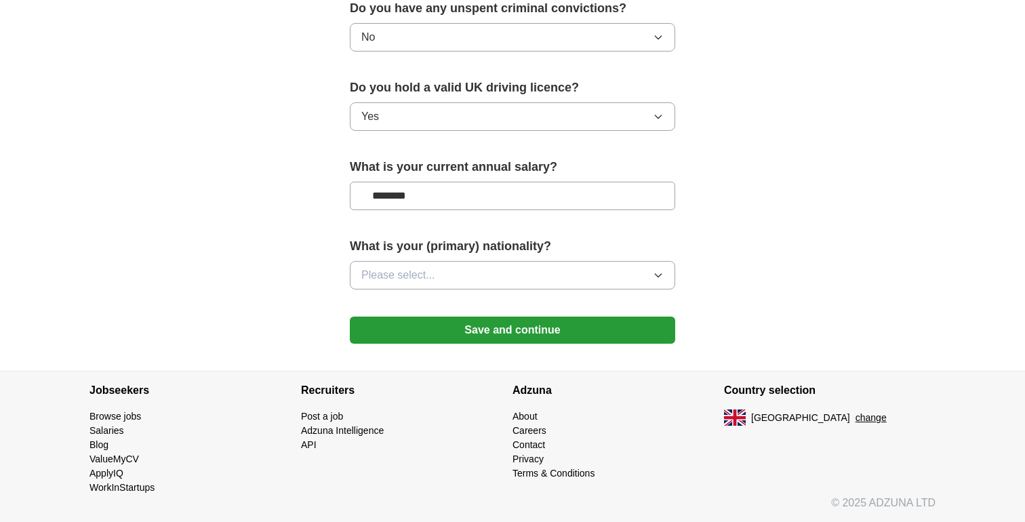
click at [413, 258] on div "What is your (primary) nationality? Please select..." at bounding box center [512, 268] width 325 height 63
click at [413, 260] on div "What is your (primary) nationality? Please select..." at bounding box center [512, 268] width 325 height 63
click at [419, 275] on span "Please select..." at bounding box center [398, 275] width 74 height 16
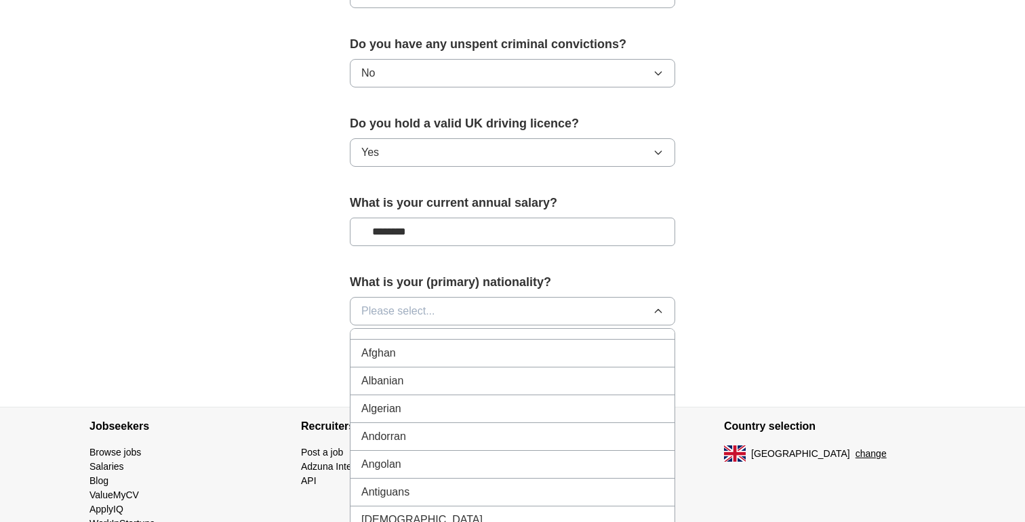
scroll to position [65, 0]
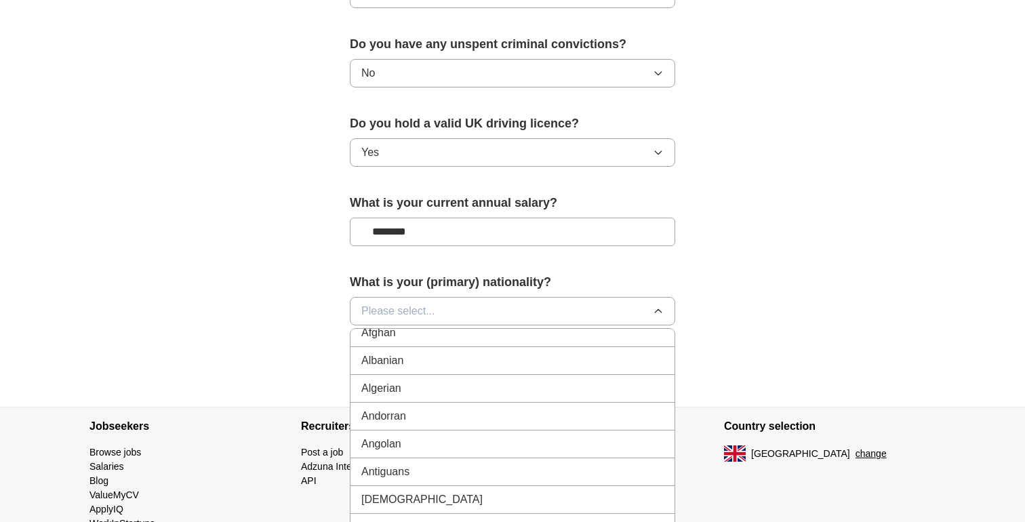
click at [443, 308] on button "Please select..." at bounding box center [512, 311] width 325 height 28
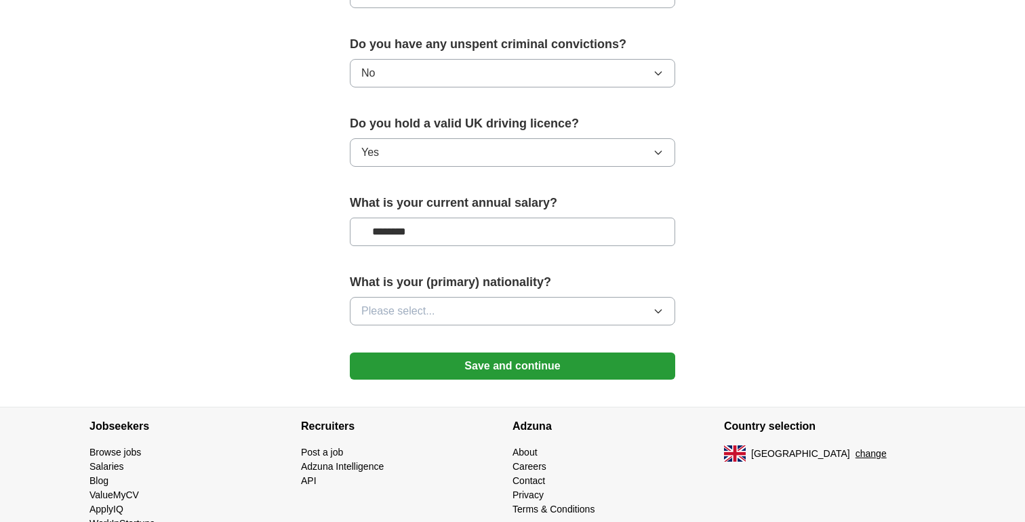
click at [443, 308] on button "Please select..." at bounding box center [512, 311] width 325 height 28
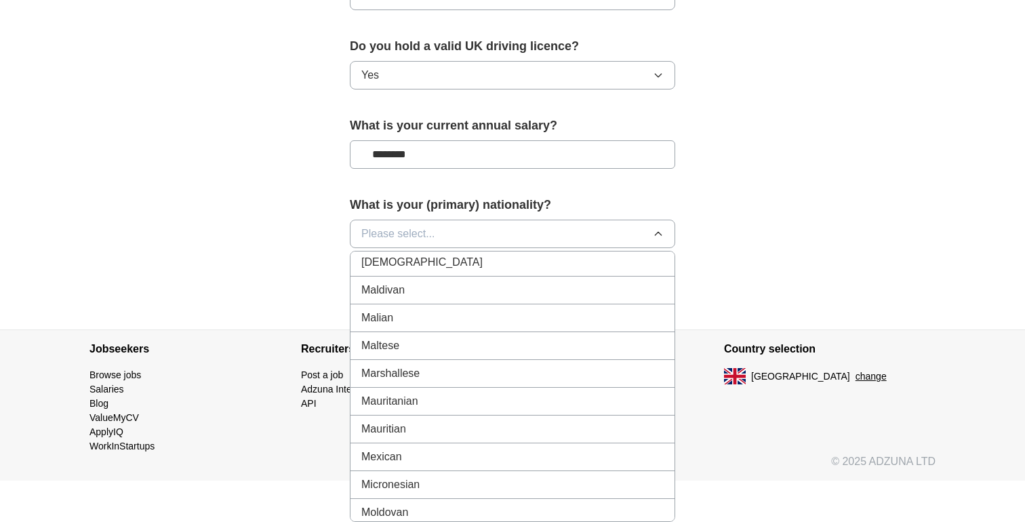
scroll to position [2955, 0]
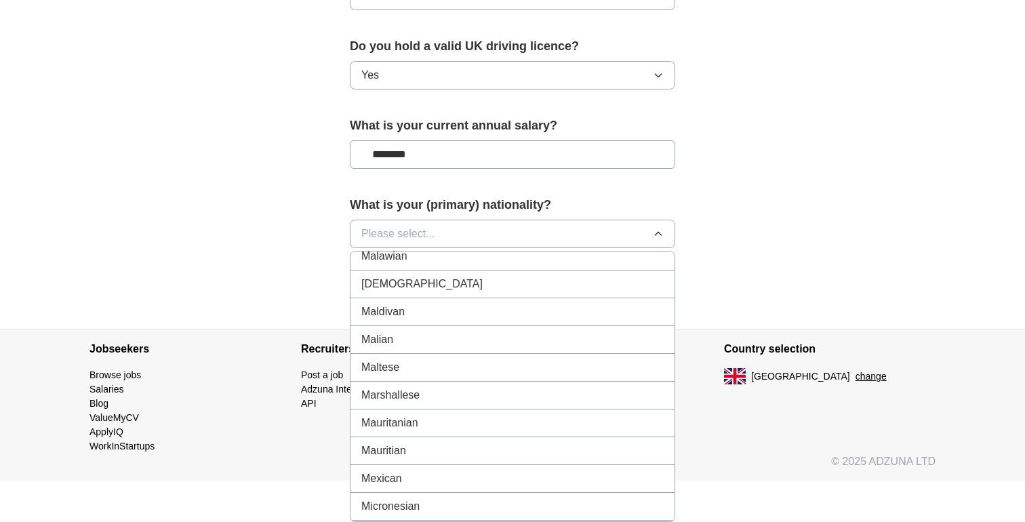
click at [434, 287] on div "[DEMOGRAPHIC_DATA]" at bounding box center [512, 284] width 302 height 16
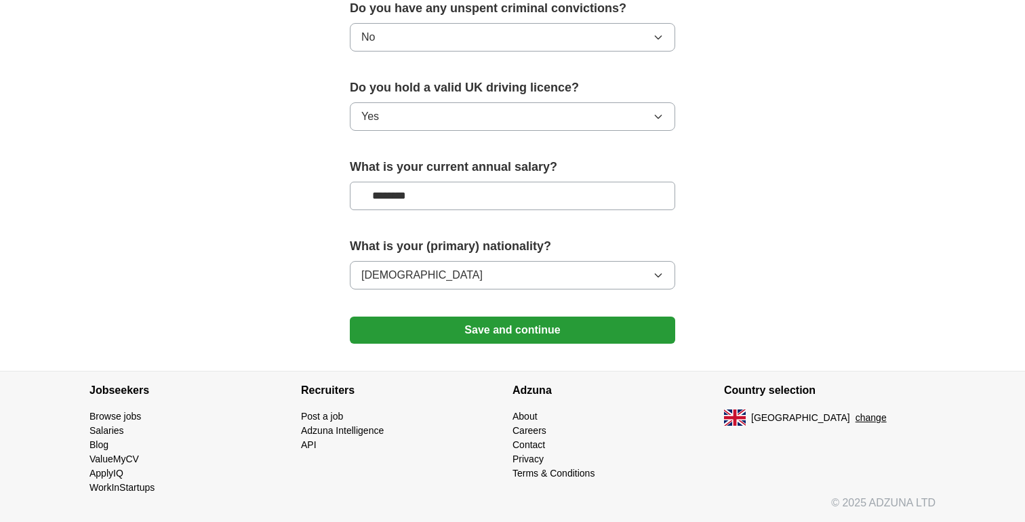
click at [455, 331] on button "Save and continue" at bounding box center [512, 330] width 325 height 27
